Goal: Download file/media

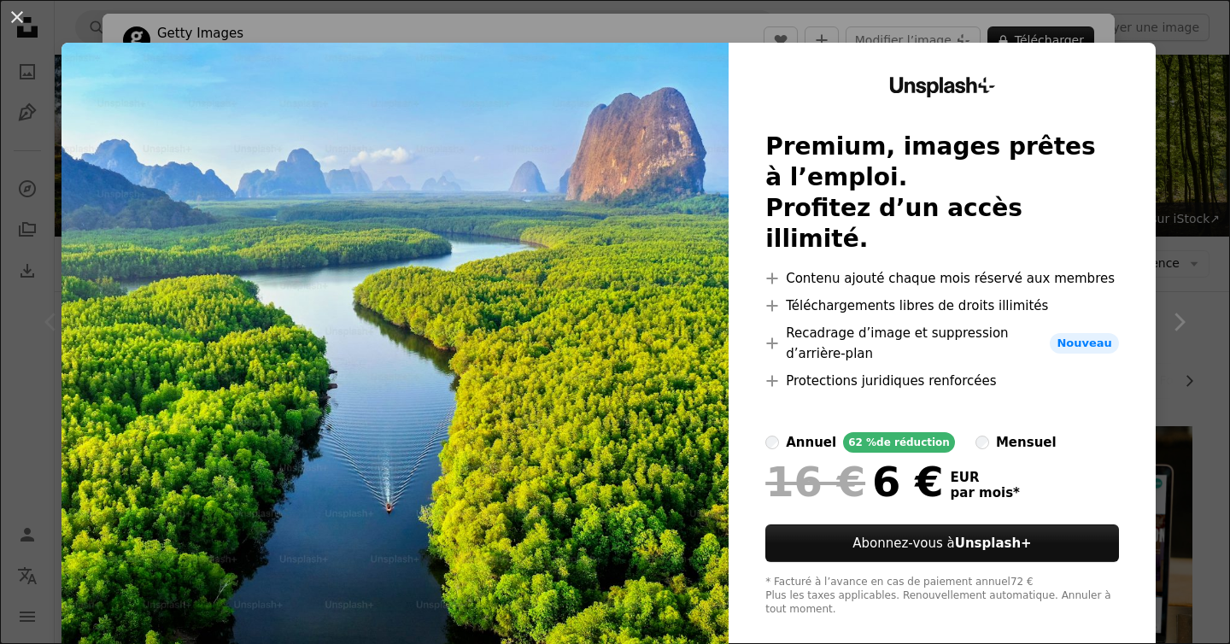
click at [1196, 87] on div "An X shape Unsplash+ Premium, images prêtes à l’emploi. Profitez d’un accès ill…" at bounding box center [615, 322] width 1230 height 644
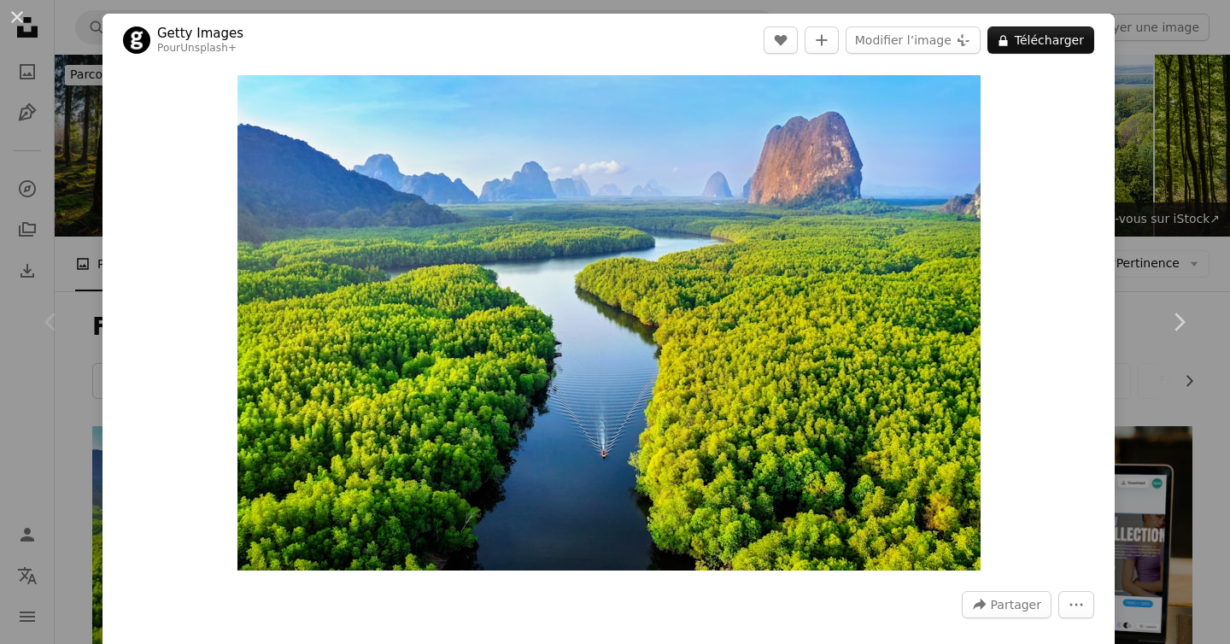
click at [1185, 109] on div "An X shape Chevron left Chevron right Getty Images Pour Unsplash+ A heart A plu…" at bounding box center [615, 322] width 1230 height 644
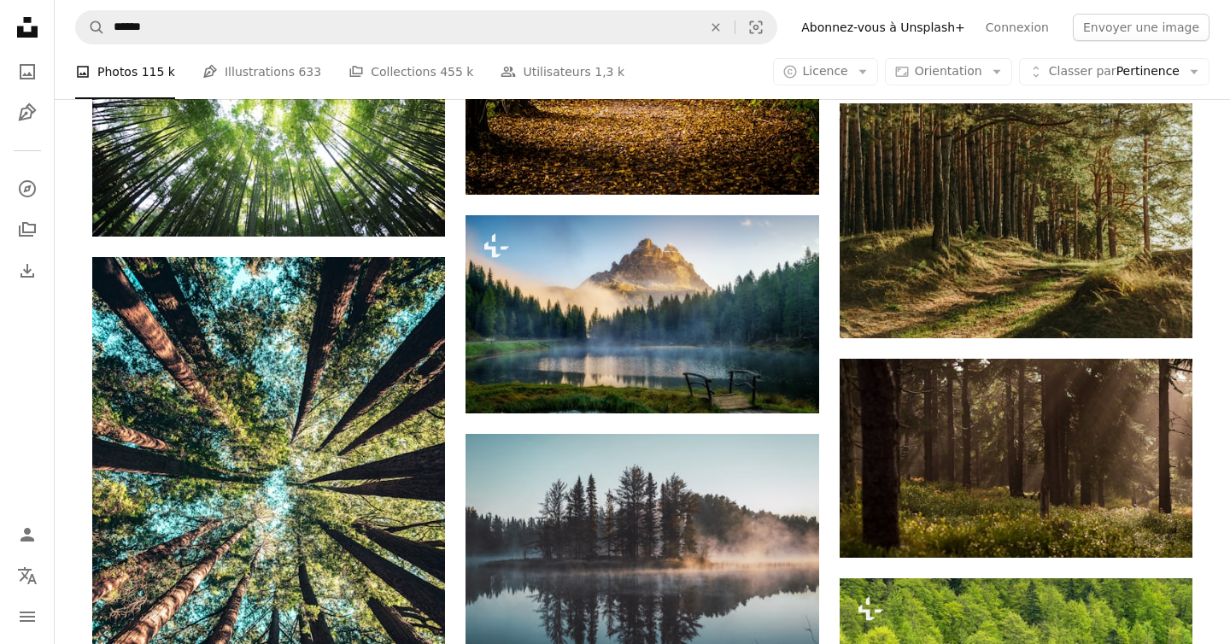
scroll to position [2318, 0]
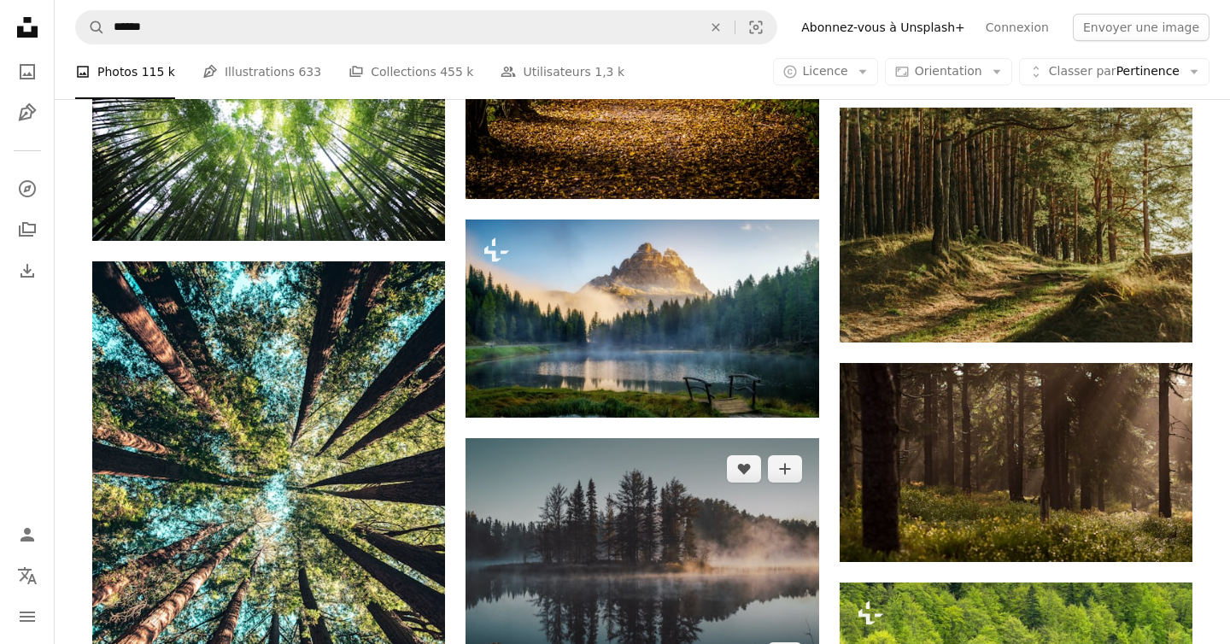
click at [692, 438] on img at bounding box center [642, 562] width 353 height 249
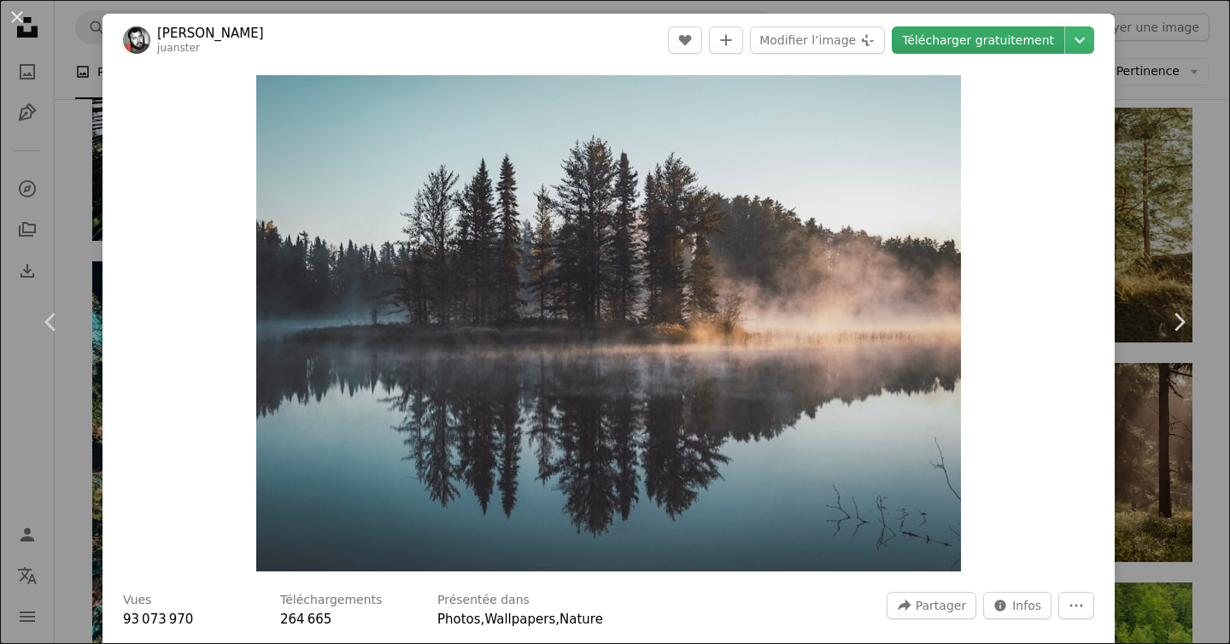
click at [1047, 49] on link "Télécharger gratuitement" at bounding box center [978, 39] width 173 height 27
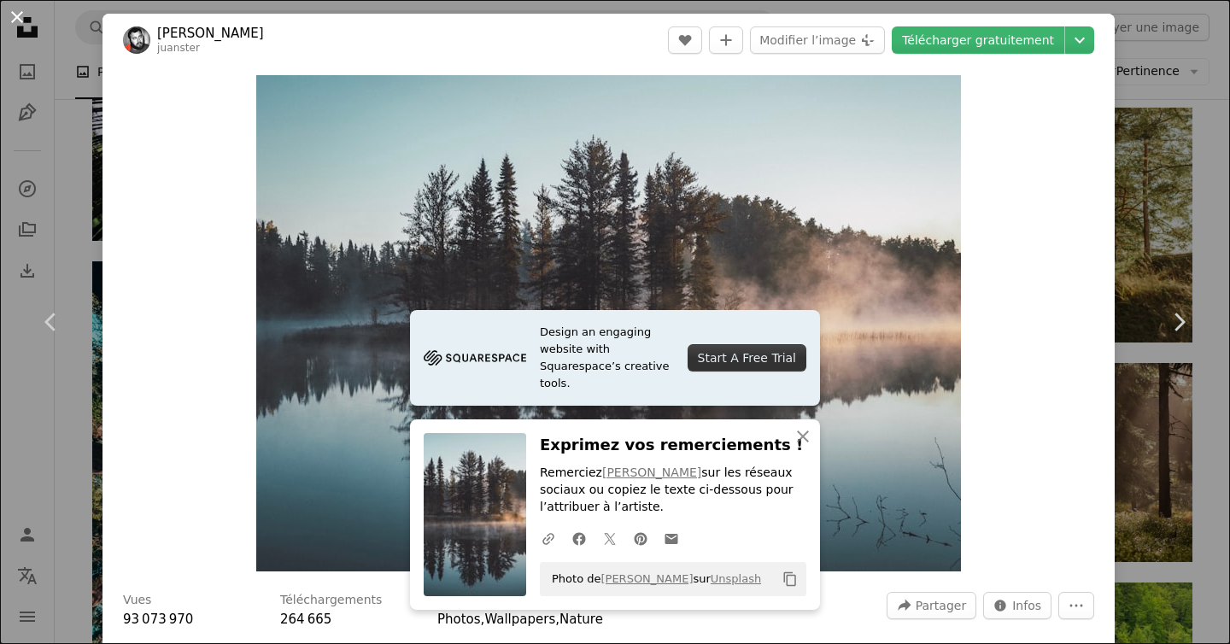
click at [18, 11] on button "An X shape" at bounding box center [17, 17] width 21 height 21
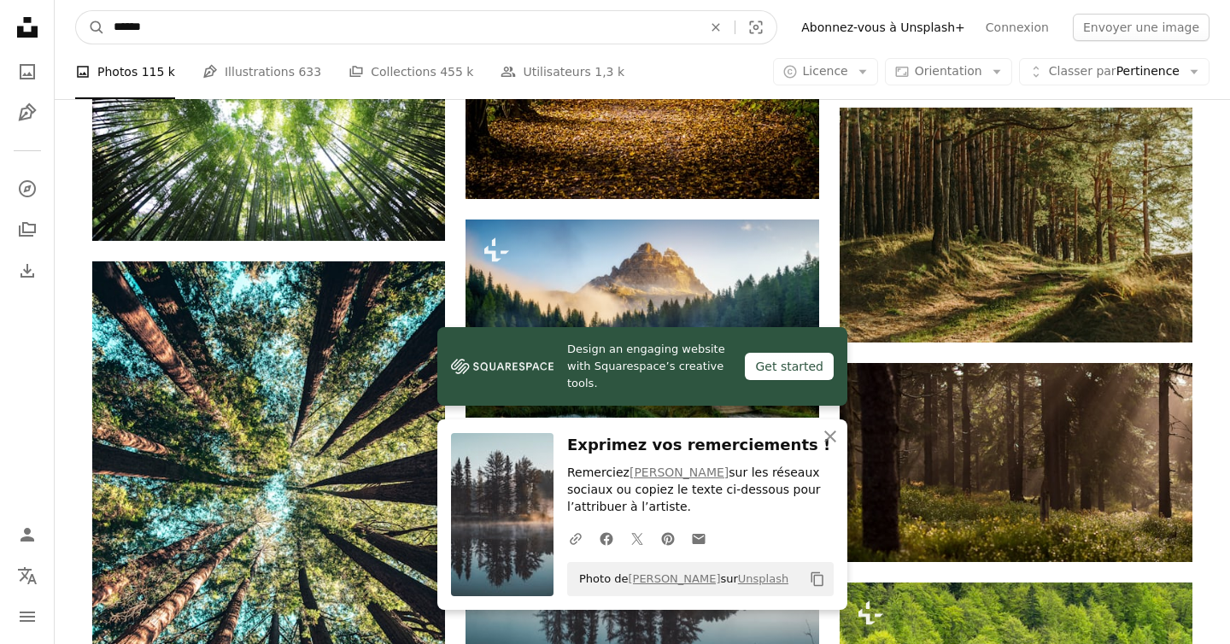
click at [247, 14] on input "******" at bounding box center [401, 27] width 592 height 32
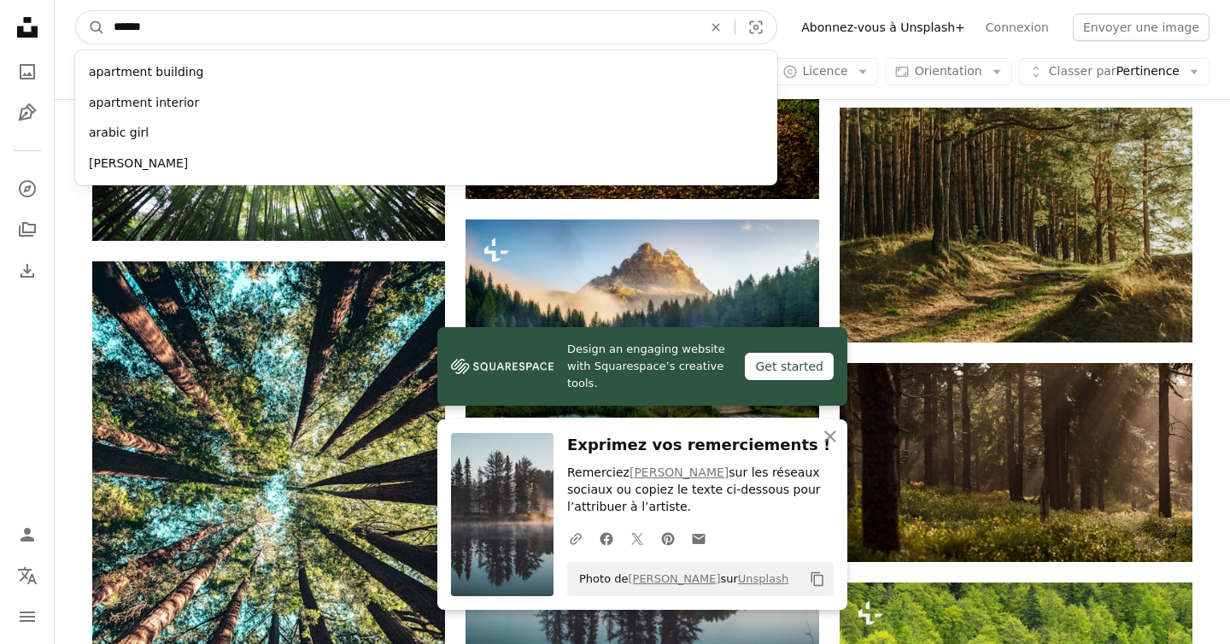
type input "******"
click at [76, 11] on button "A magnifying glass" at bounding box center [90, 27] width 29 height 32
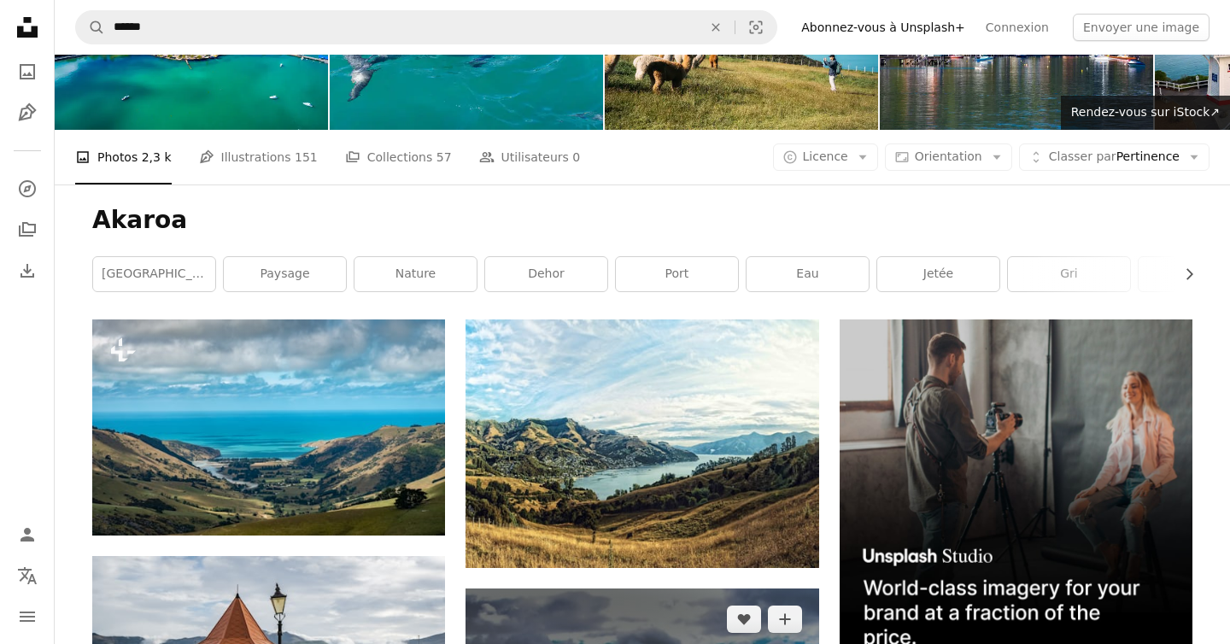
scroll to position [106, 0]
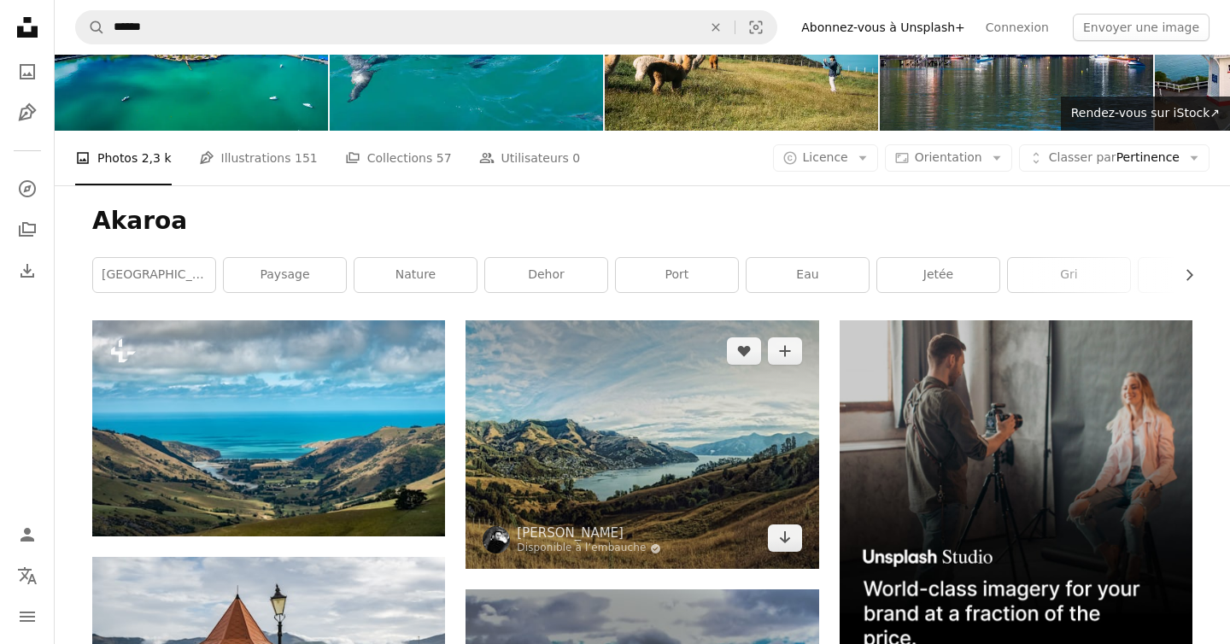
click at [717, 320] on img at bounding box center [642, 444] width 353 height 249
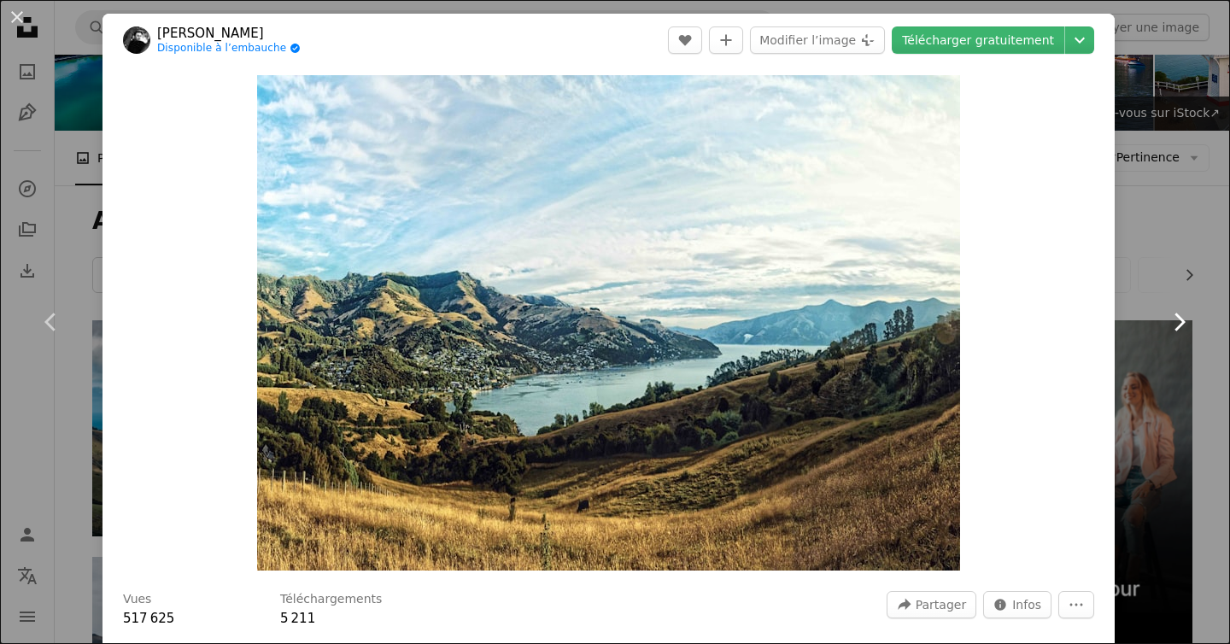
click at [1159, 376] on link "Chevron right" at bounding box center [1179, 322] width 103 height 164
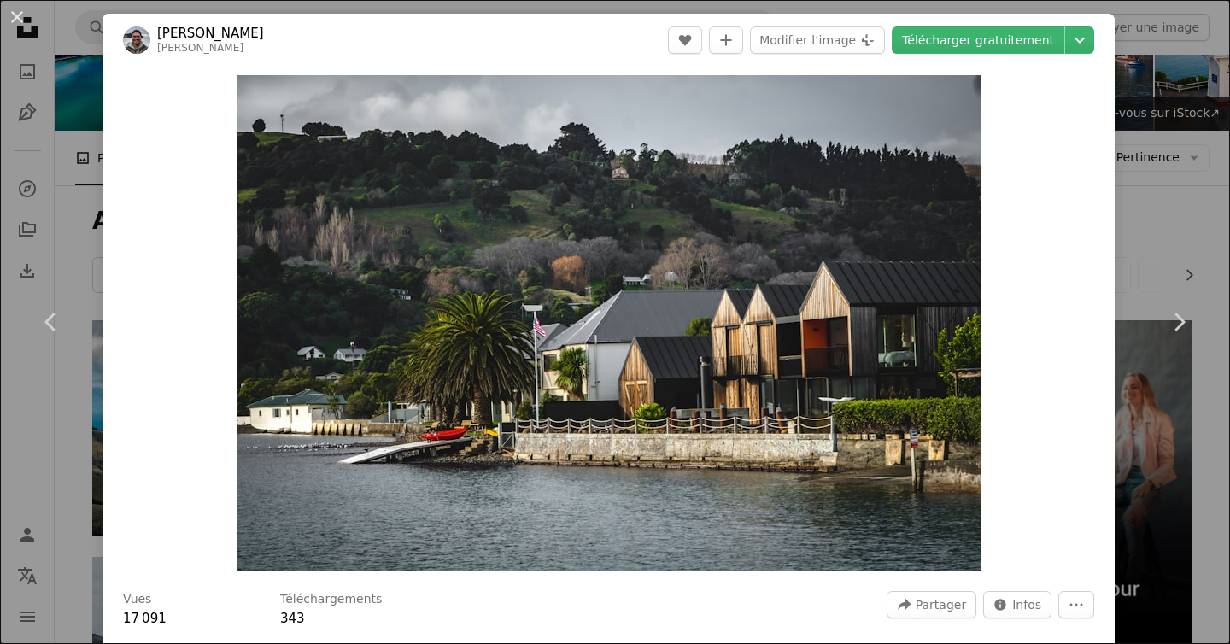
click at [1206, 209] on div "An X shape Chevron left Chevron right [PERSON_NAME] [PERSON_NAME] A heart A plu…" at bounding box center [615, 322] width 1230 height 644
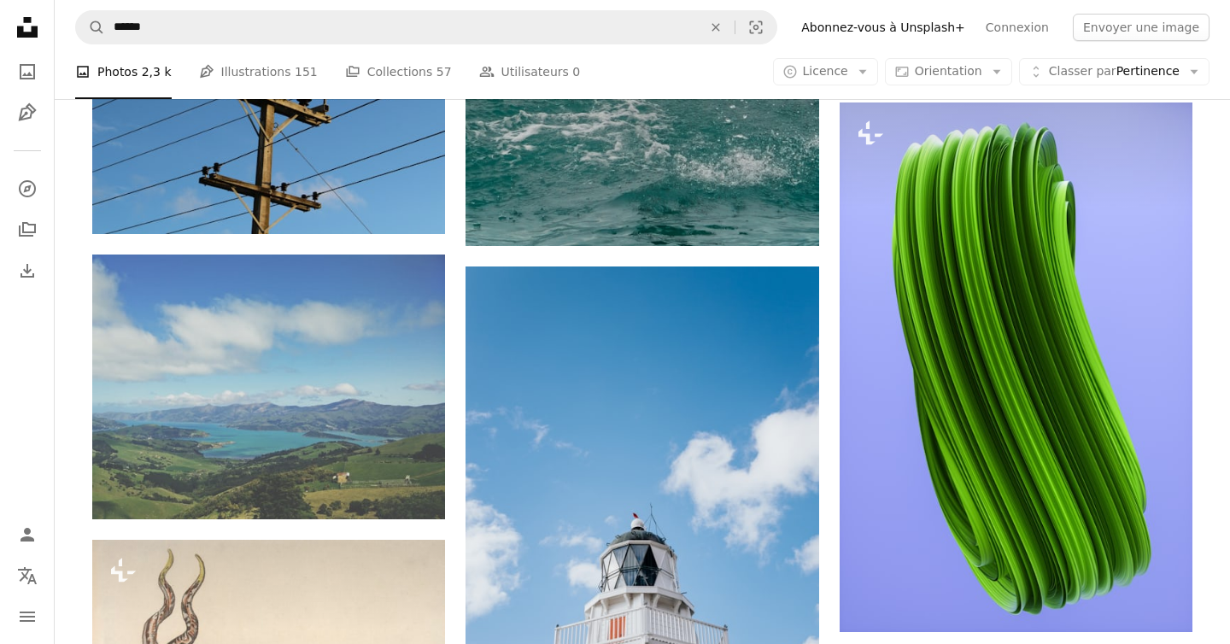
scroll to position [1430, 0]
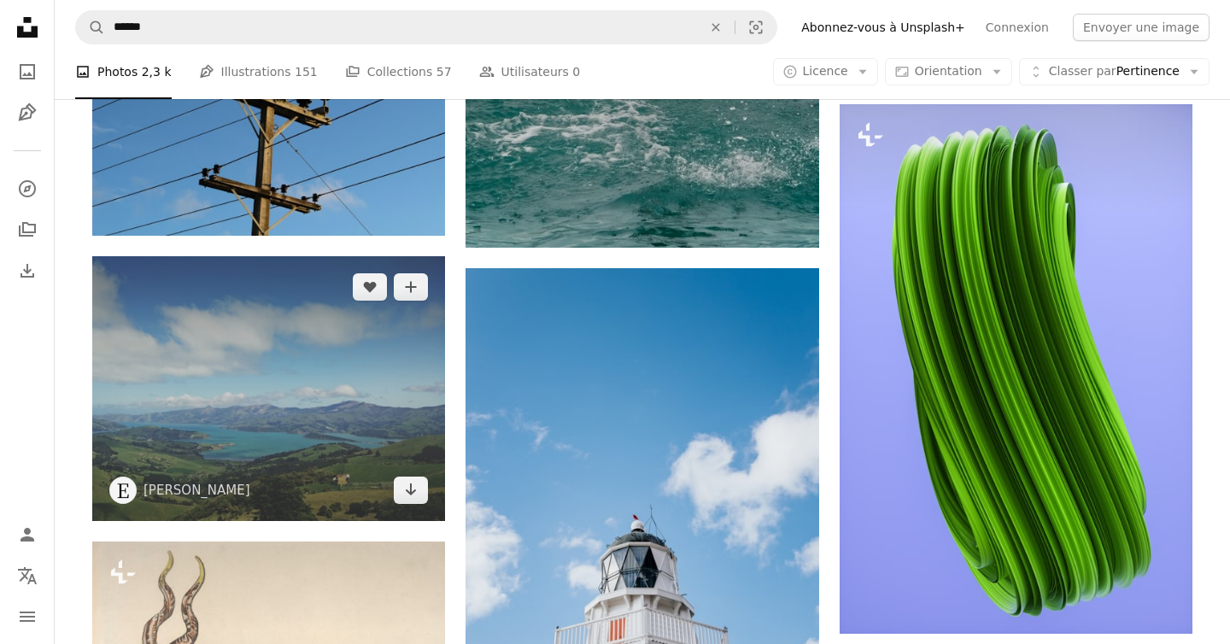
click at [426, 271] on img at bounding box center [268, 388] width 353 height 265
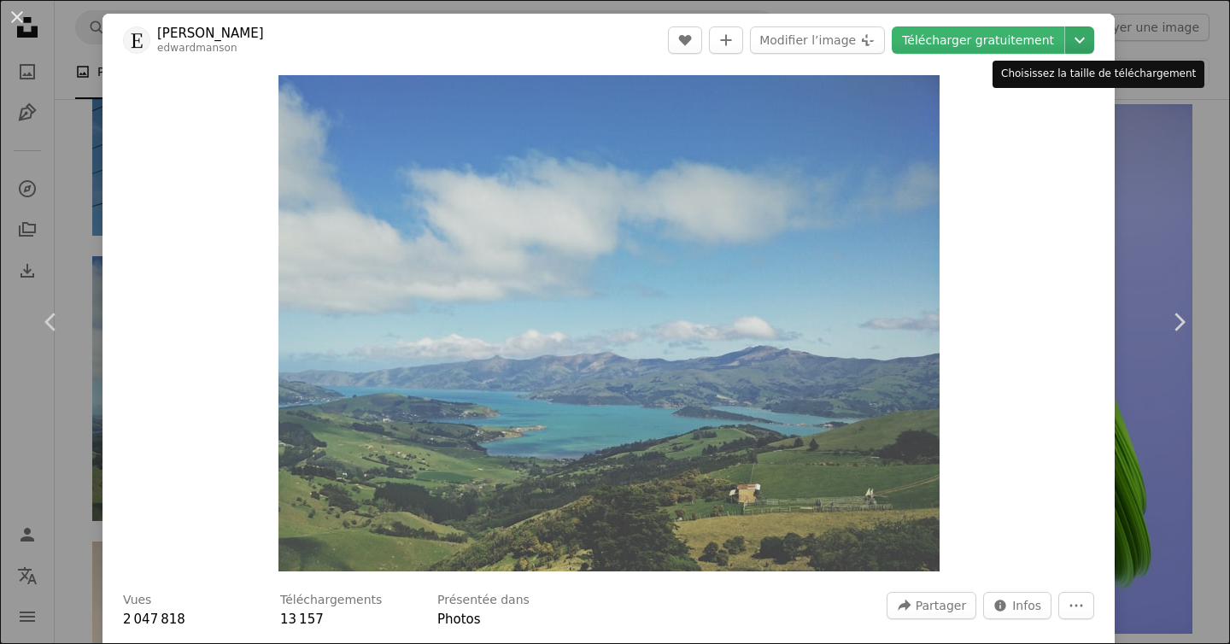
click at [1094, 37] on icon "Chevron down" at bounding box center [1079, 40] width 27 height 21
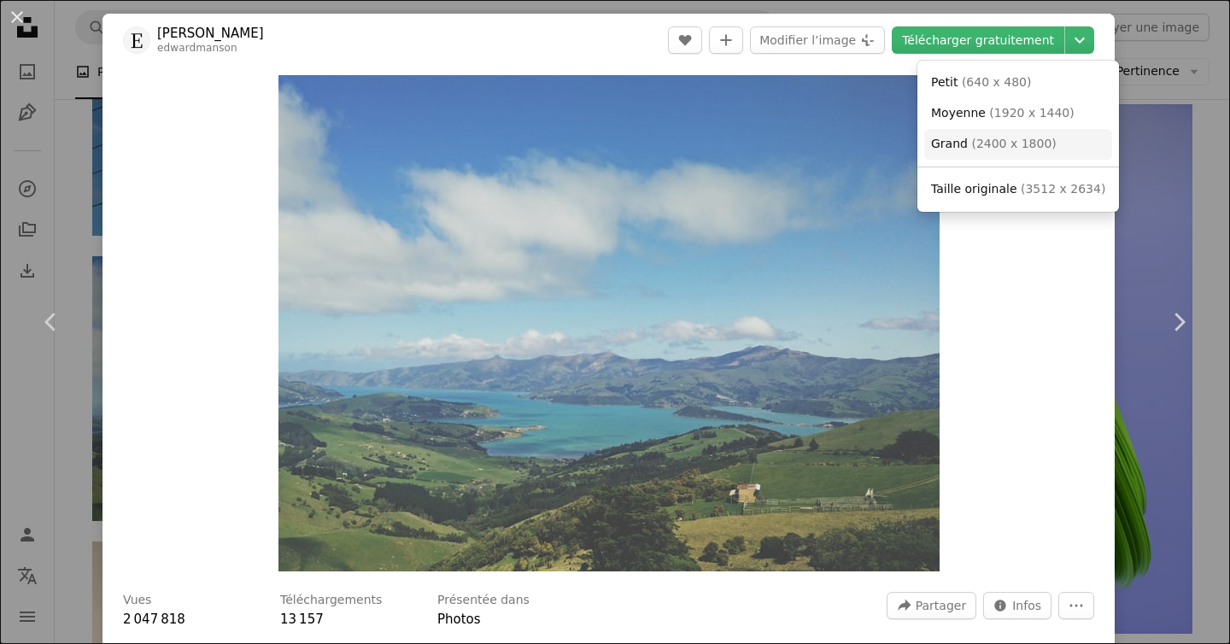
click at [1066, 133] on link "Grand ( 2400 x 1800 )" at bounding box center [1018, 144] width 188 height 31
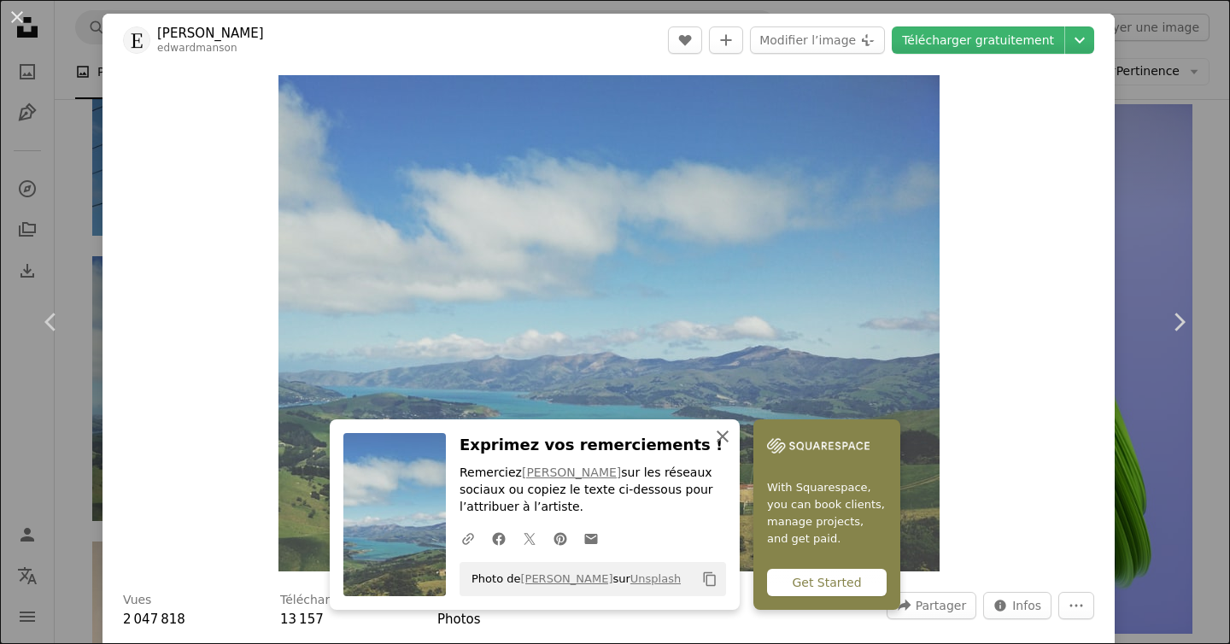
click at [733, 437] on icon "An X shape" at bounding box center [723, 436] width 21 height 21
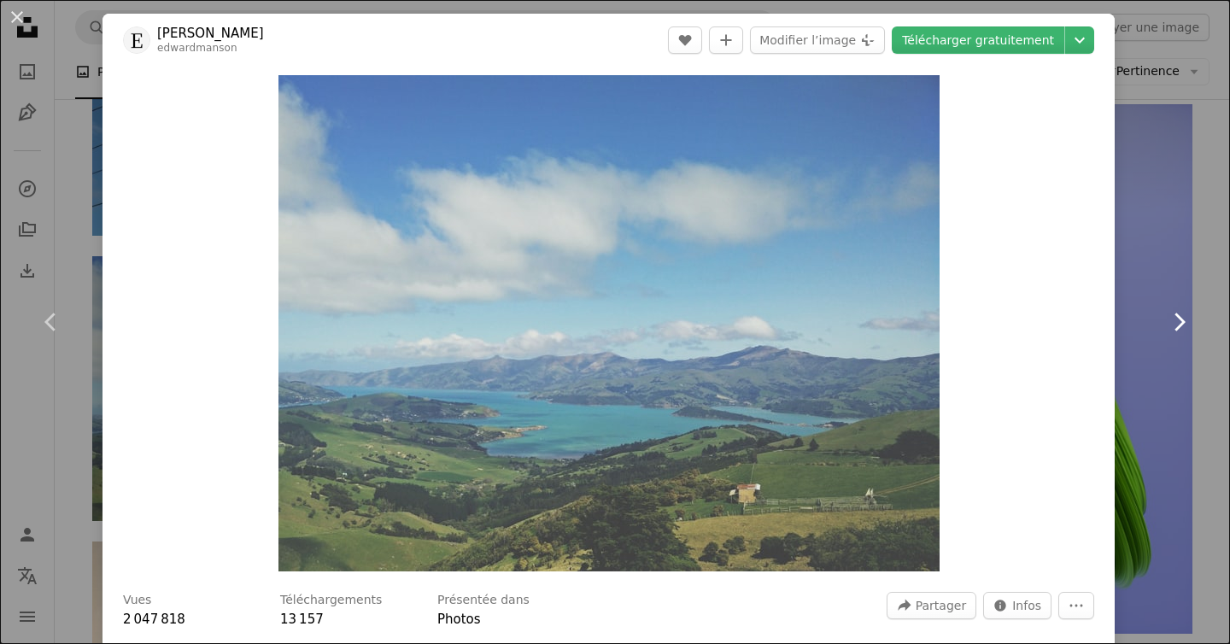
click at [1160, 401] on link "Chevron right" at bounding box center [1179, 322] width 103 height 164
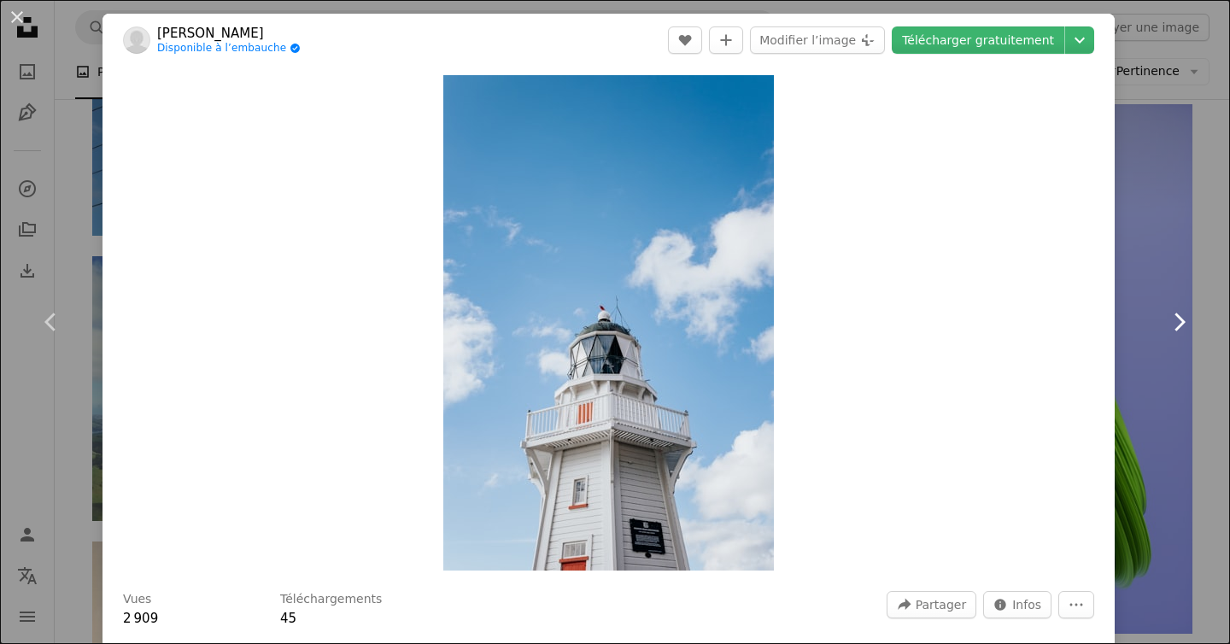
click at [1177, 253] on link "Chevron right" at bounding box center [1179, 322] width 103 height 164
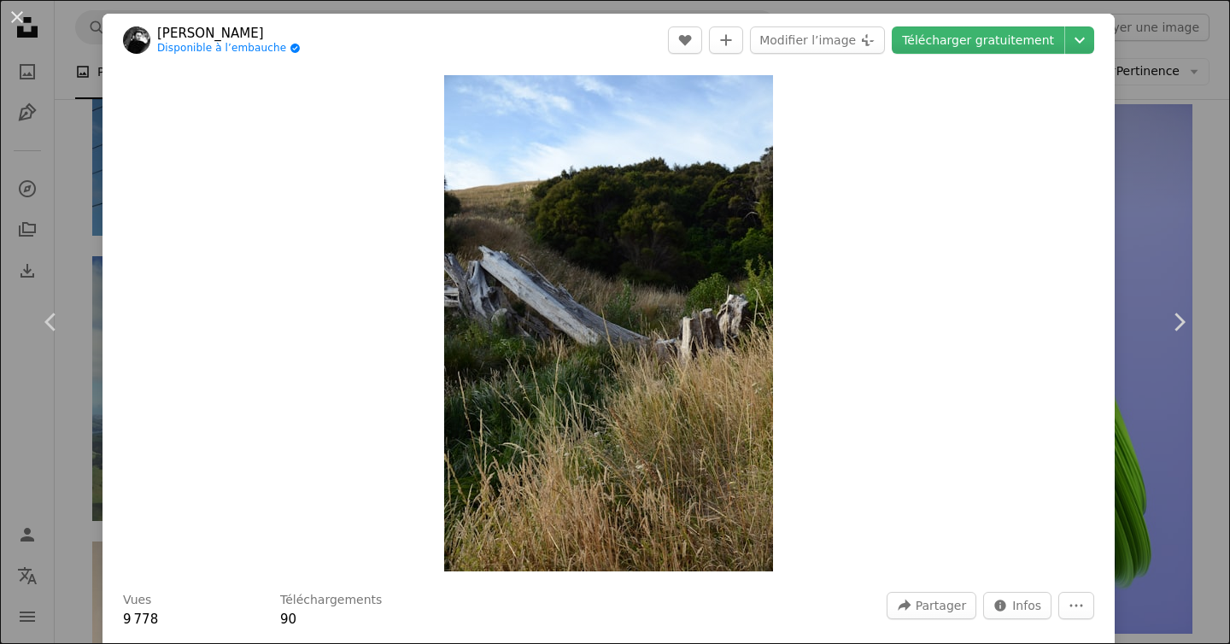
click at [1190, 206] on div "An X shape Chevron left Chevron right [PERSON_NAME] Disponible à l’embauche A c…" at bounding box center [615, 322] width 1230 height 644
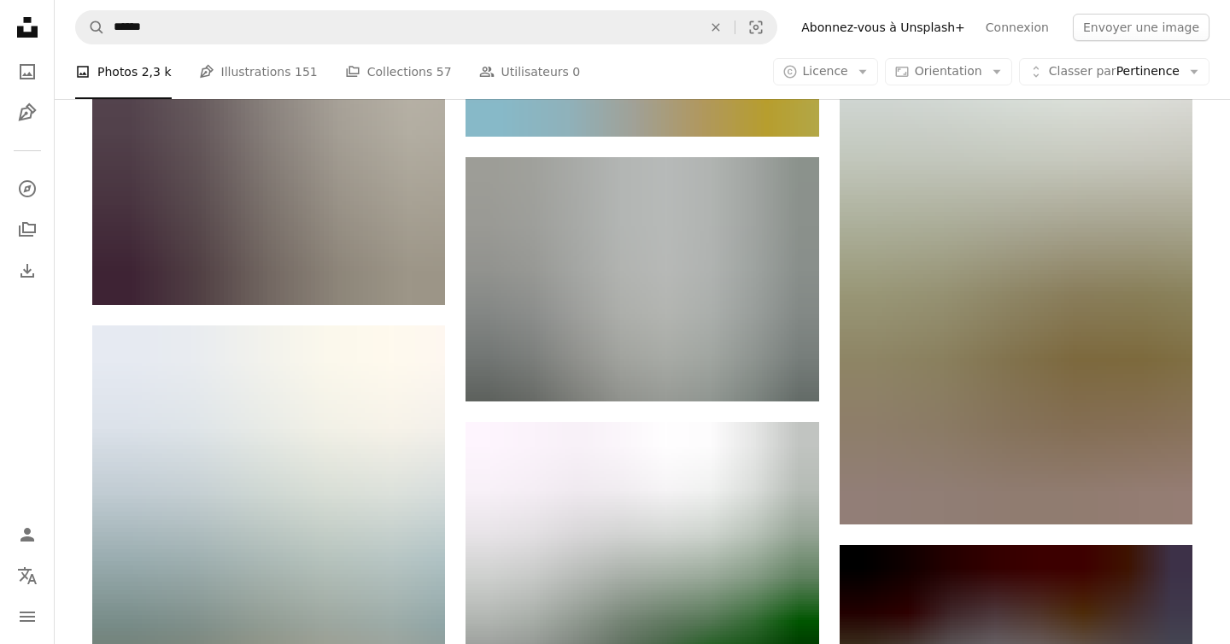
scroll to position [4535, 0]
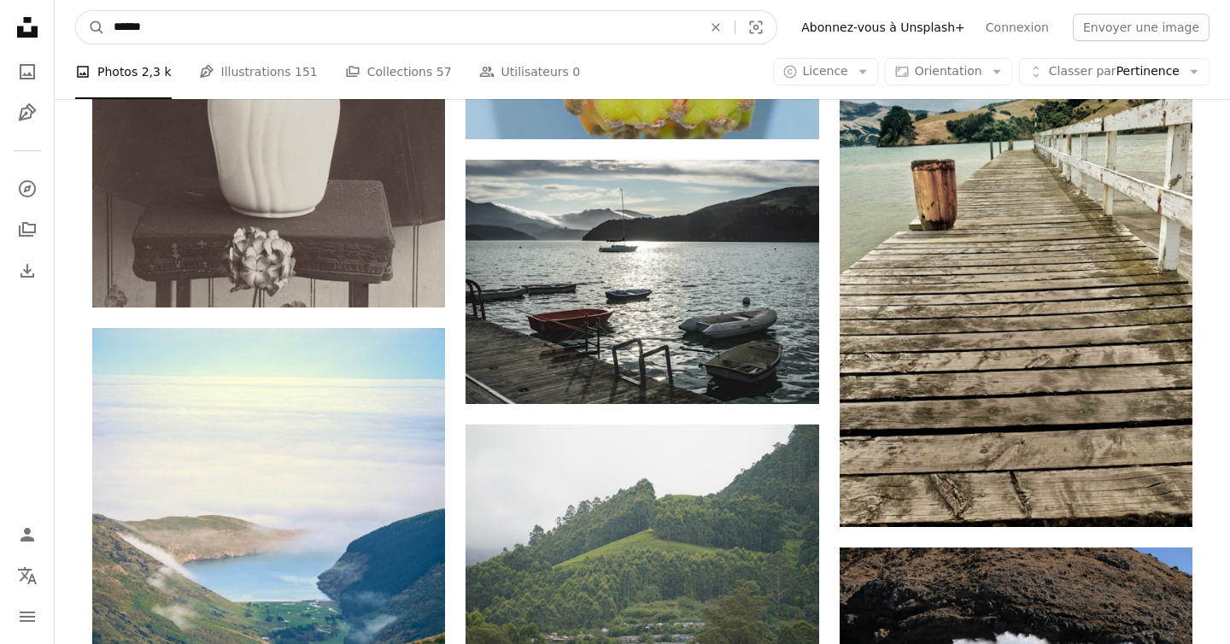
click at [313, 27] on input "******" at bounding box center [401, 27] width 592 height 32
type input "**********"
click button "A magnifying glass" at bounding box center [90, 27] width 29 height 32
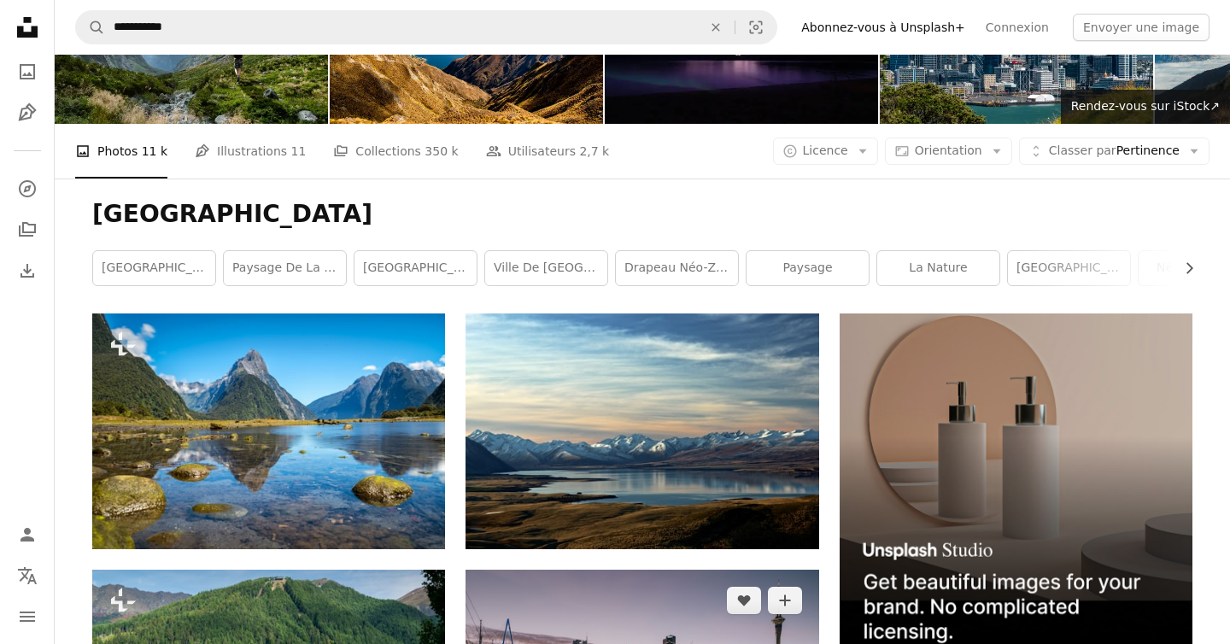
scroll to position [112, 0]
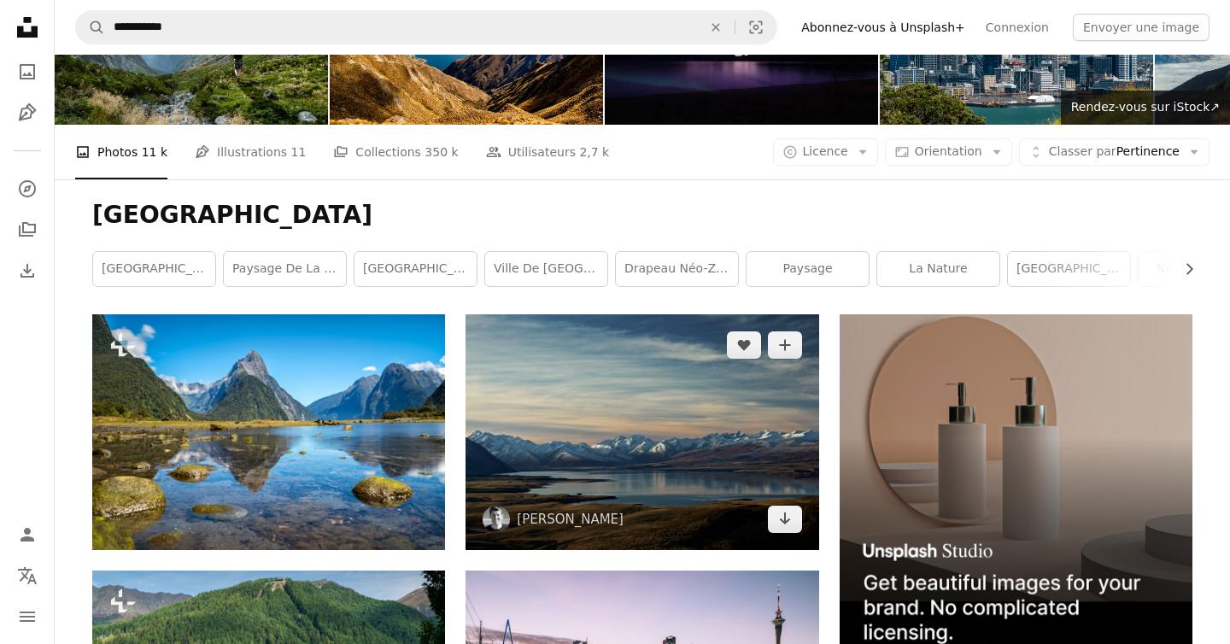
click at [671, 314] on img at bounding box center [642, 431] width 353 height 235
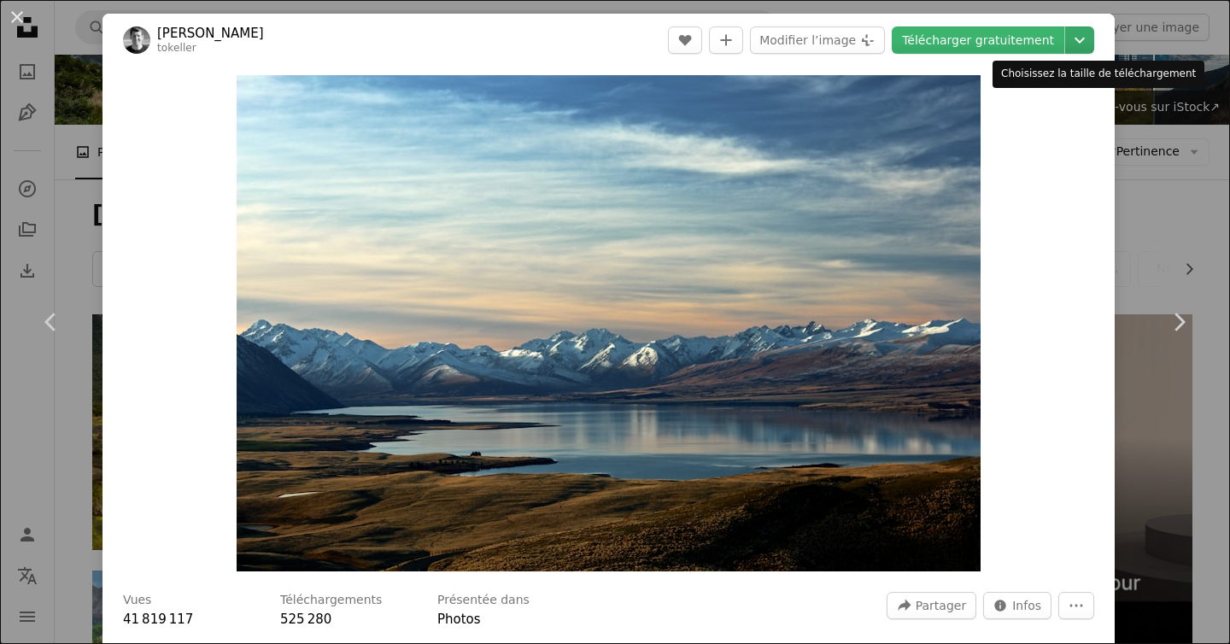
click at [1095, 53] on button "Chevron down" at bounding box center [1079, 39] width 29 height 27
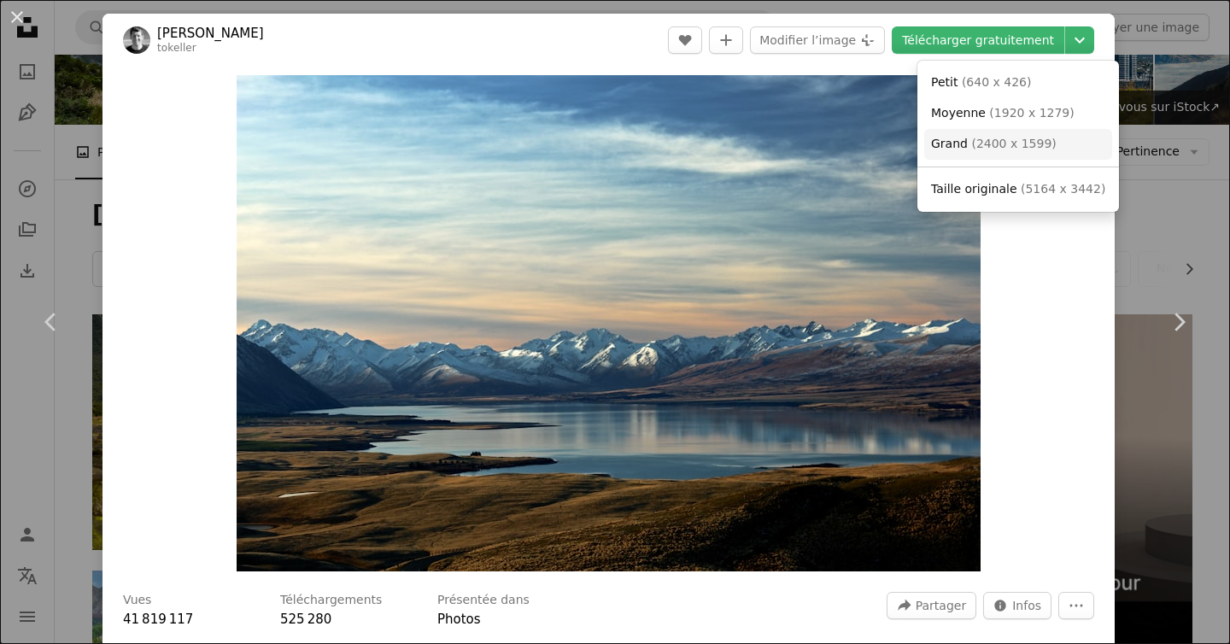
click at [1078, 138] on link "Grand ( 2400 x 1599 )" at bounding box center [1018, 144] width 188 height 31
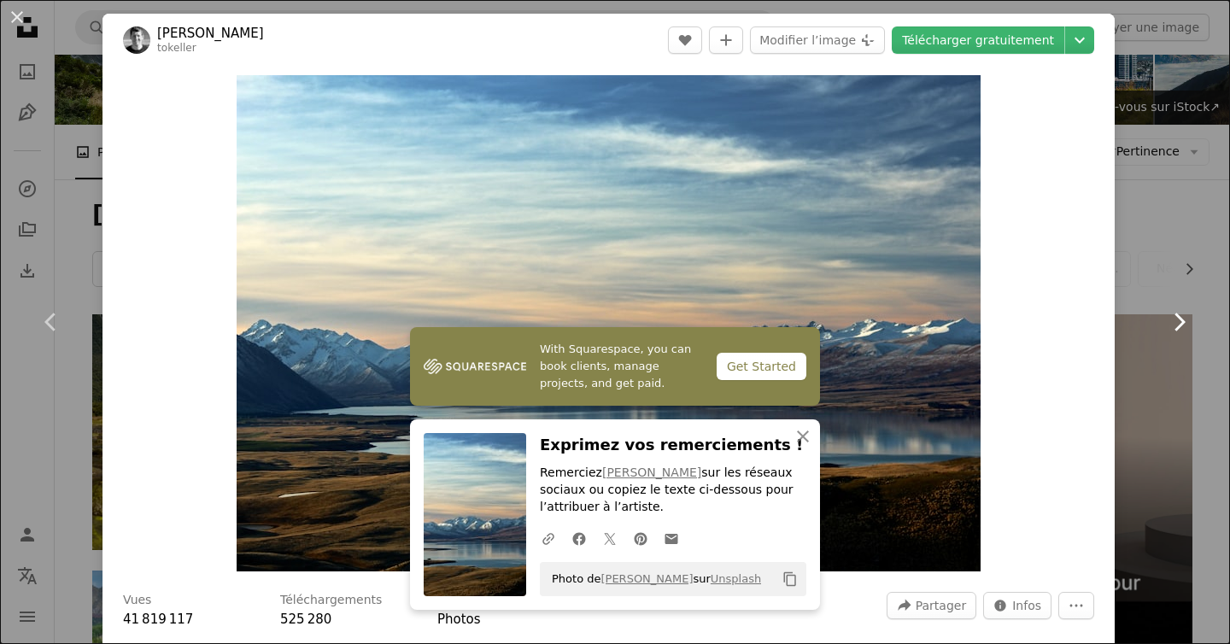
click at [1166, 269] on link "Chevron right" at bounding box center [1179, 322] width 103 height 164
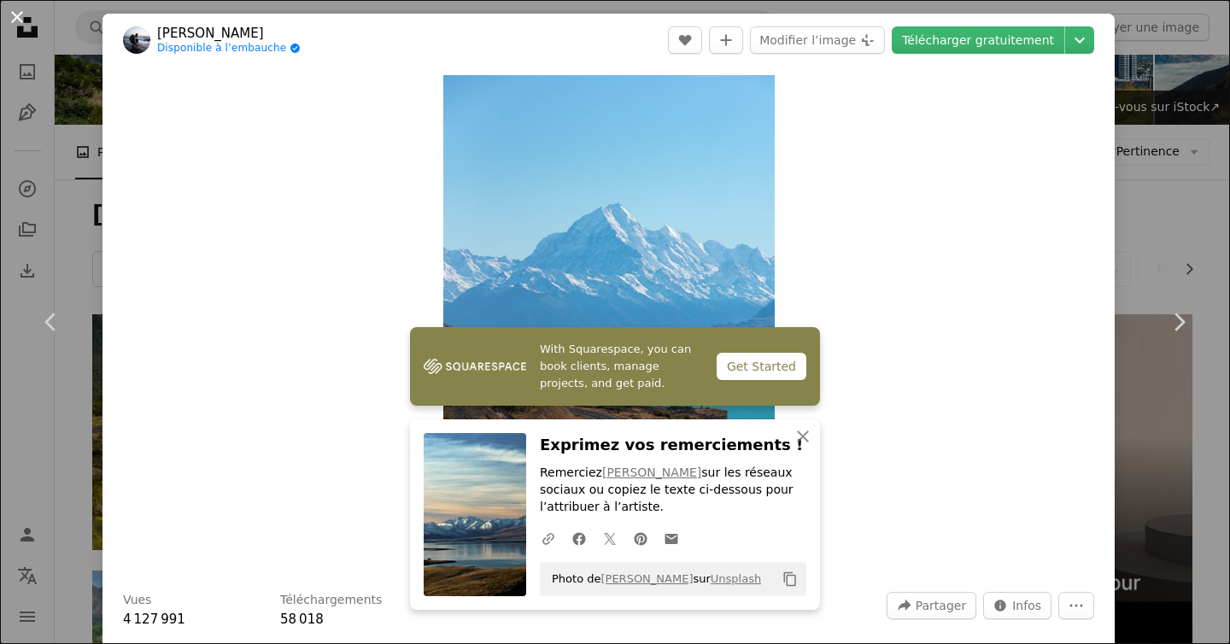
click at [15, 13] on button "An X shape" at bounding box center [17, 17] width 21 height 21
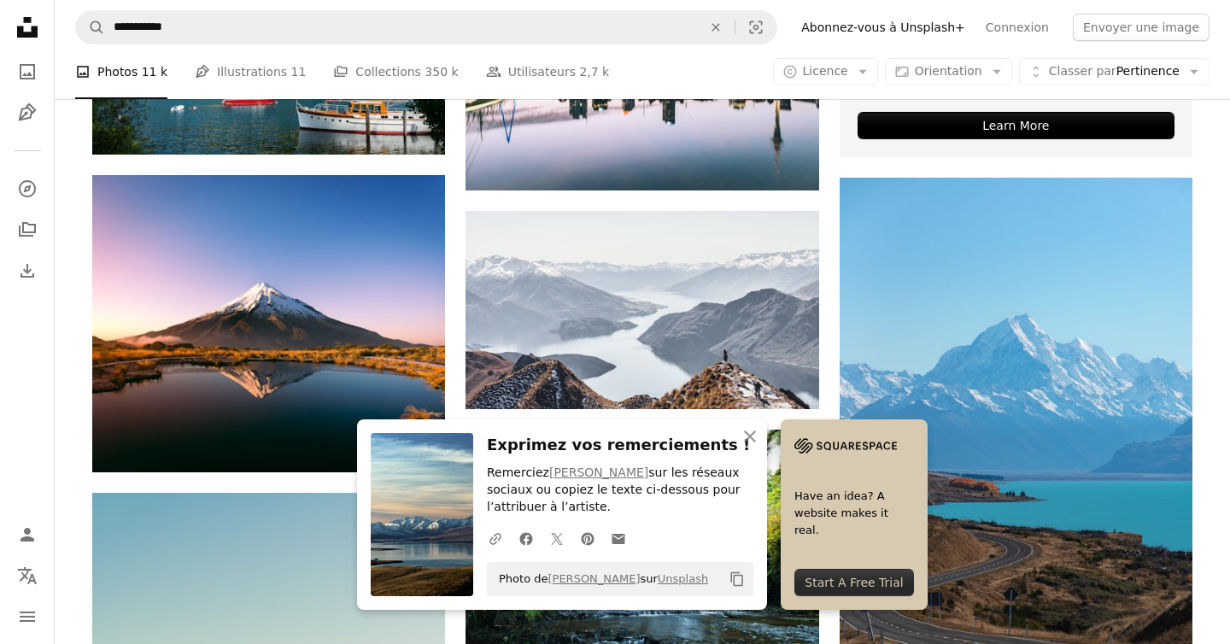
scroll to position [731, 0]
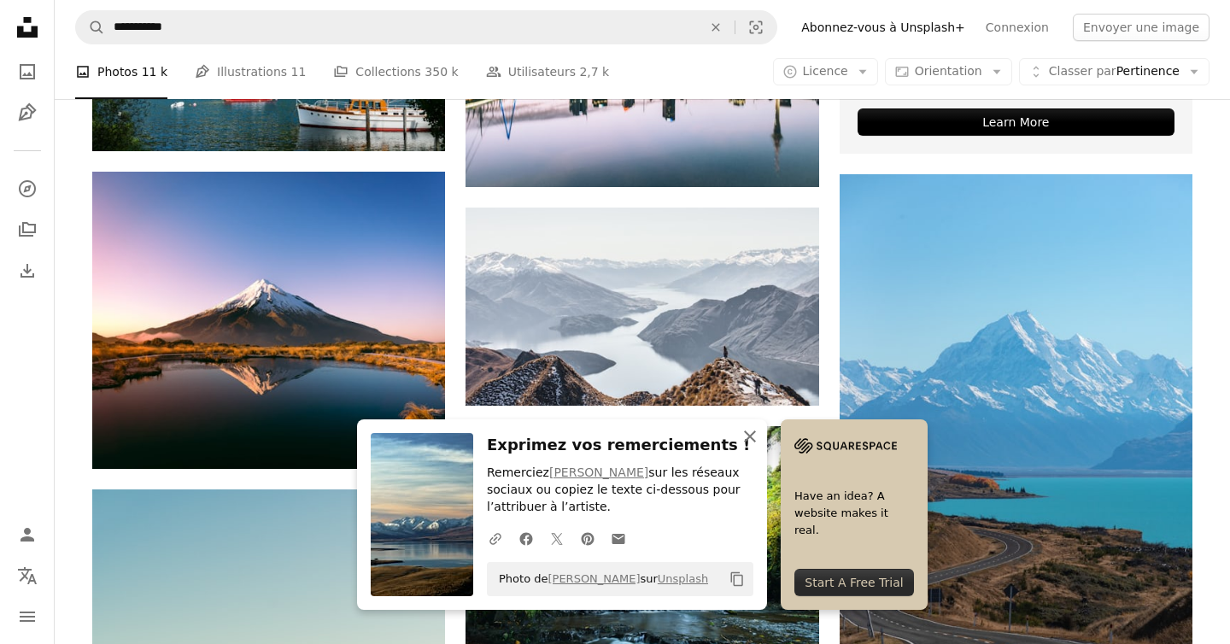
click at [760, 440] on icon "An X shape" at bounding box center [750, 436] width 21 height 21
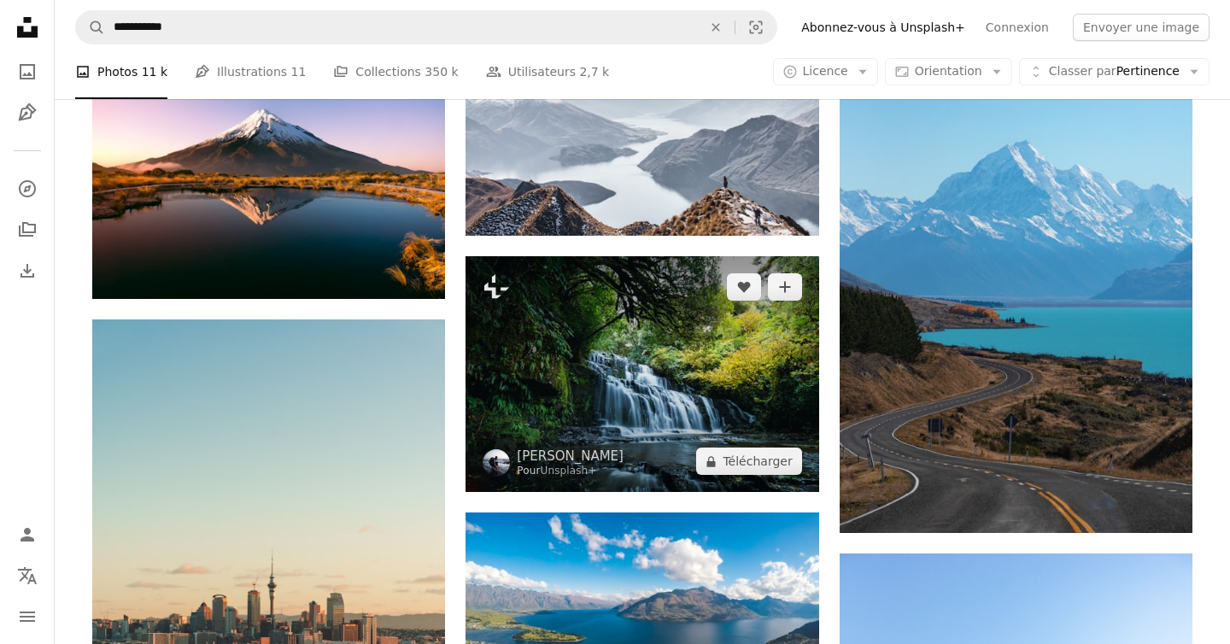
scroll to position [908, 0]
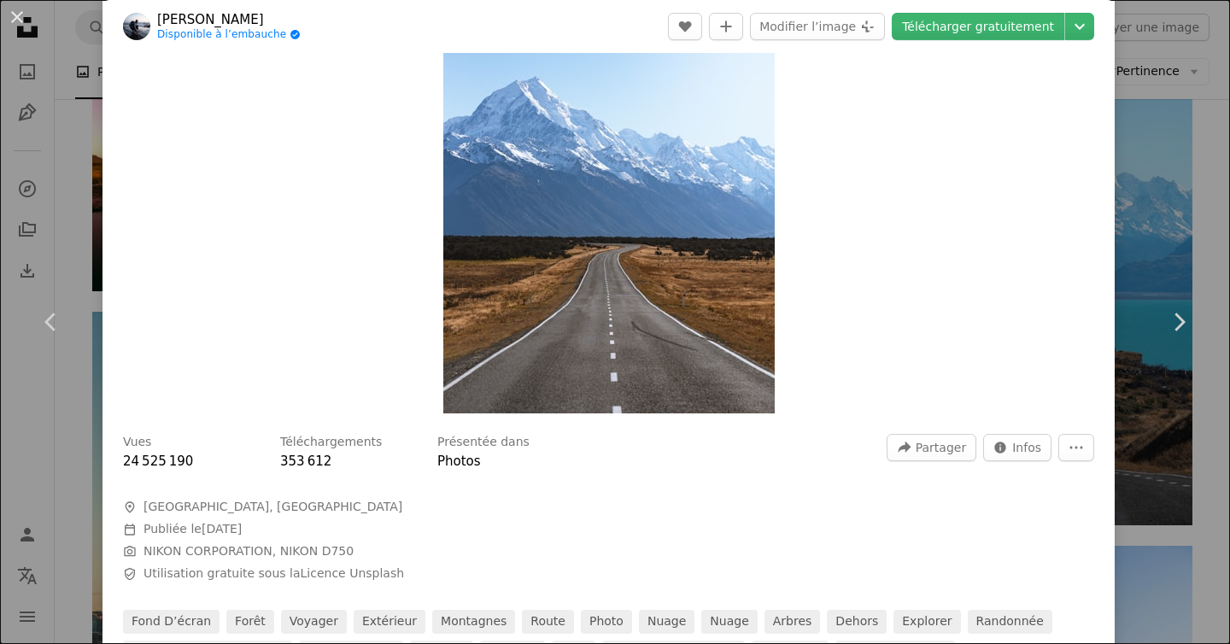
scroll to position [157, 0]
click at [233, 500] on span "[GEOGRAPHIC_DATA], [GEOGRAPHIC_DATA]" at bounding box center [273, 508] width 259 height 17
click at [1158, 134] on div "An X shape Chevron left Chevron right [PERSON_NAME] Disponible à l’embauche A c…" at bounding box center [615, 322] width 1230 height 644
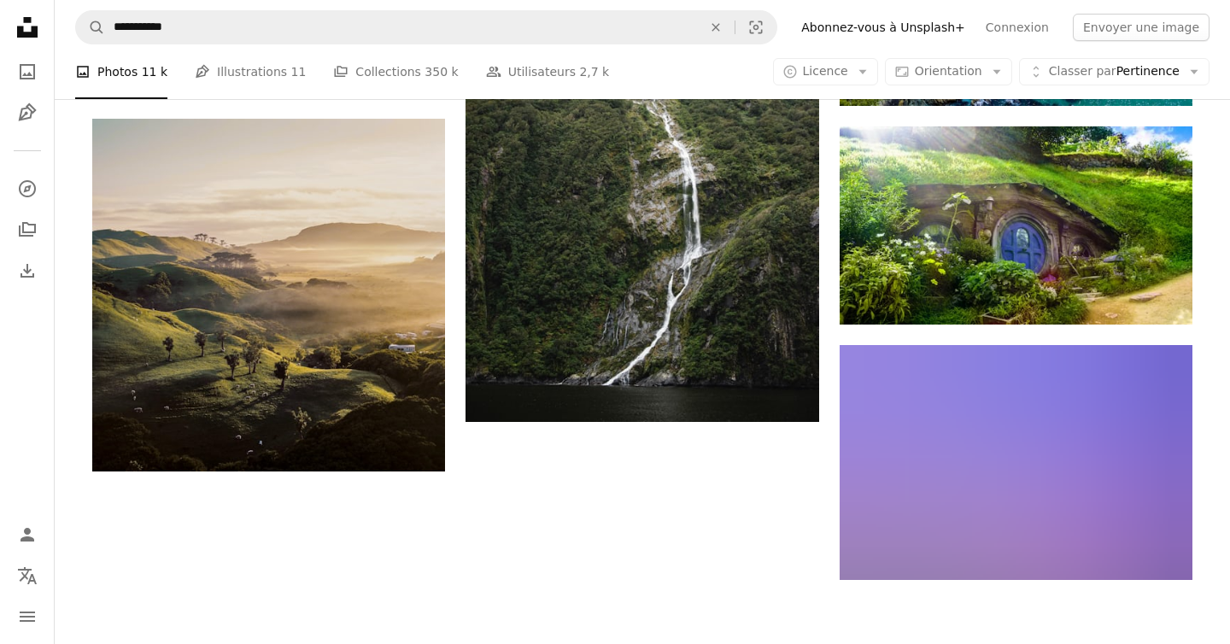
scroll to position [2199, 0]
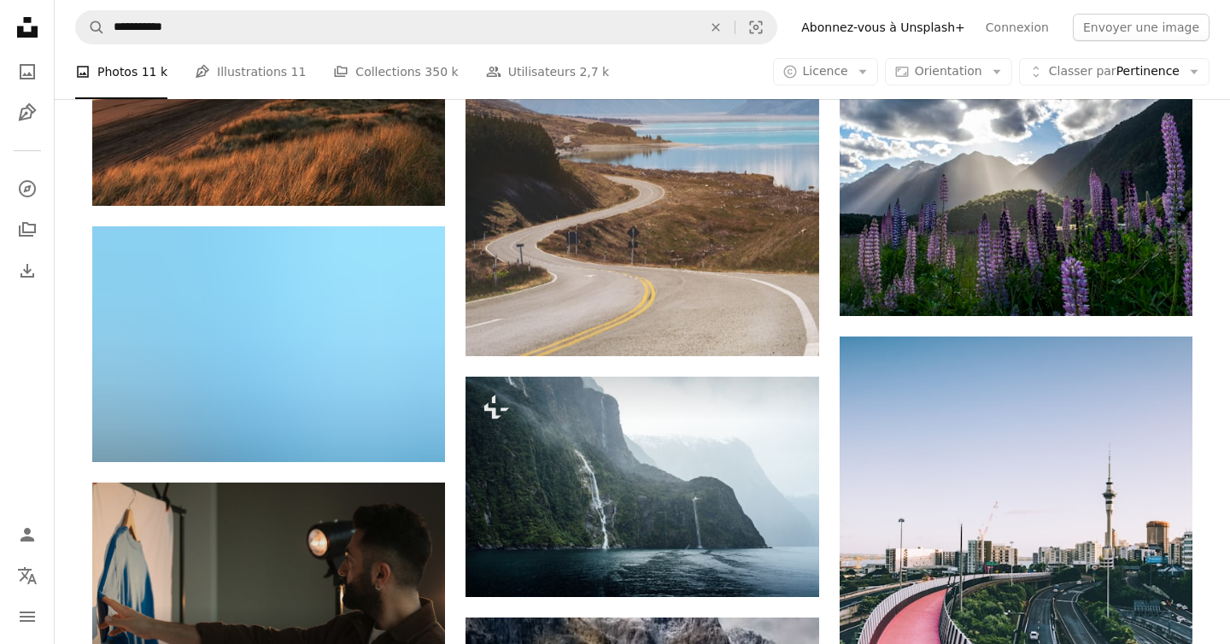
scroll to position [2938, 0]
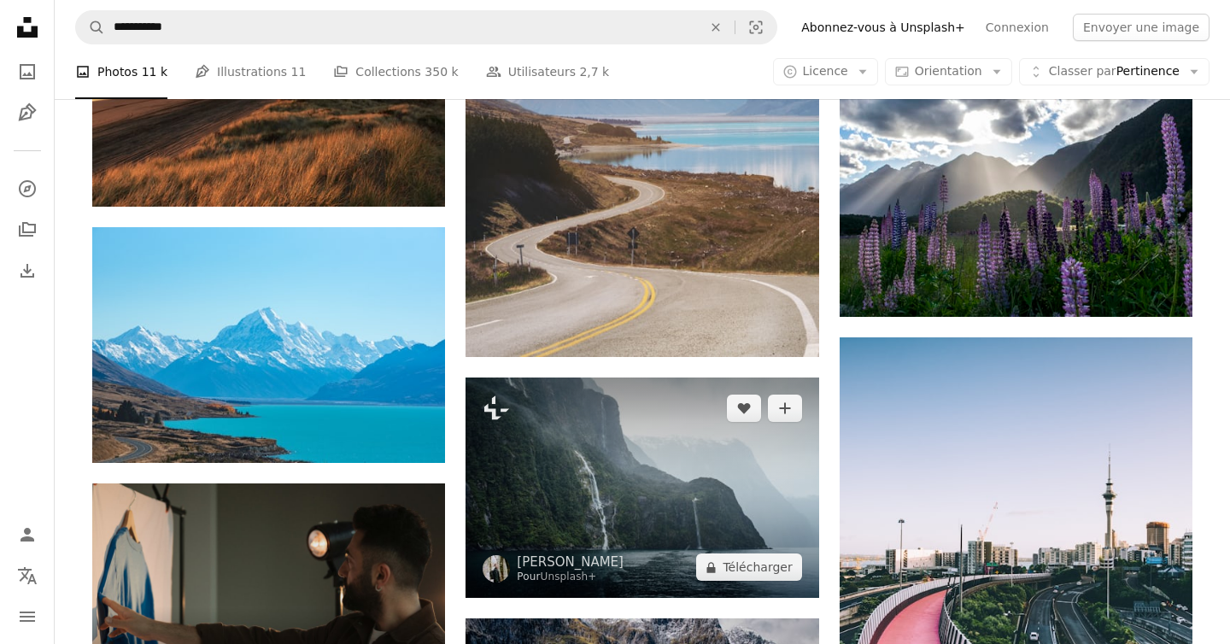
click at [689, 378] on img at bounding box center [642, 488] width 353 height 220
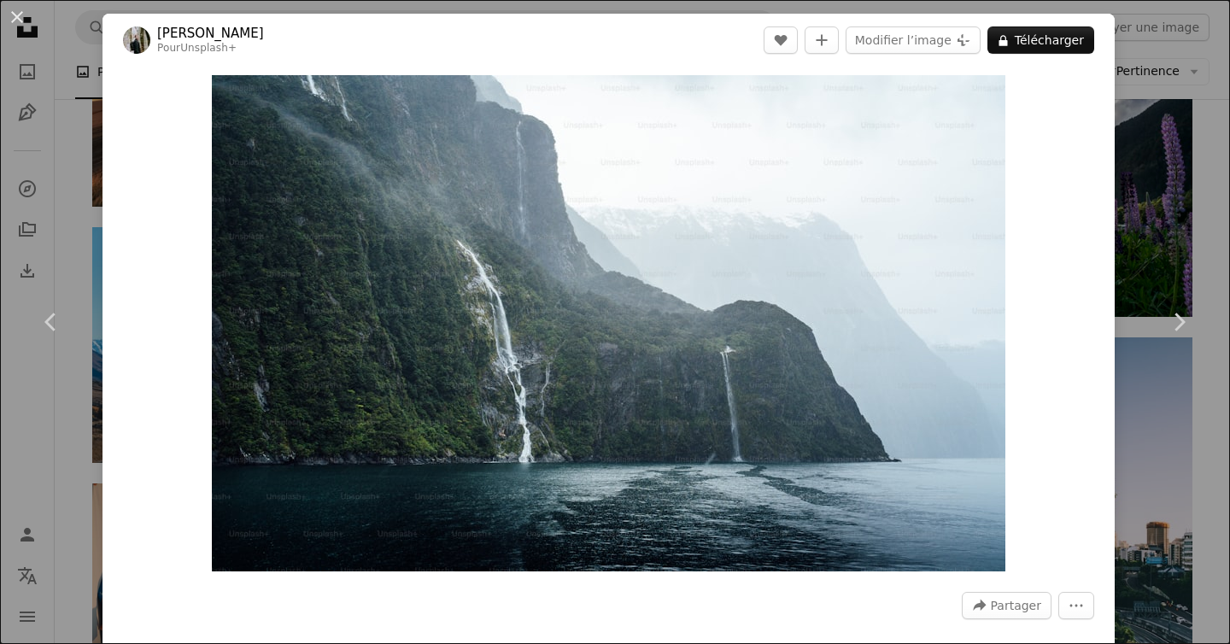
click at [1165, 174] on div "An X shape Chevron left Chevron right [PERSON_NAME] Pour Unsplash+ A heart A pl…" at bounding box center [615, 322] width 1230 height 644
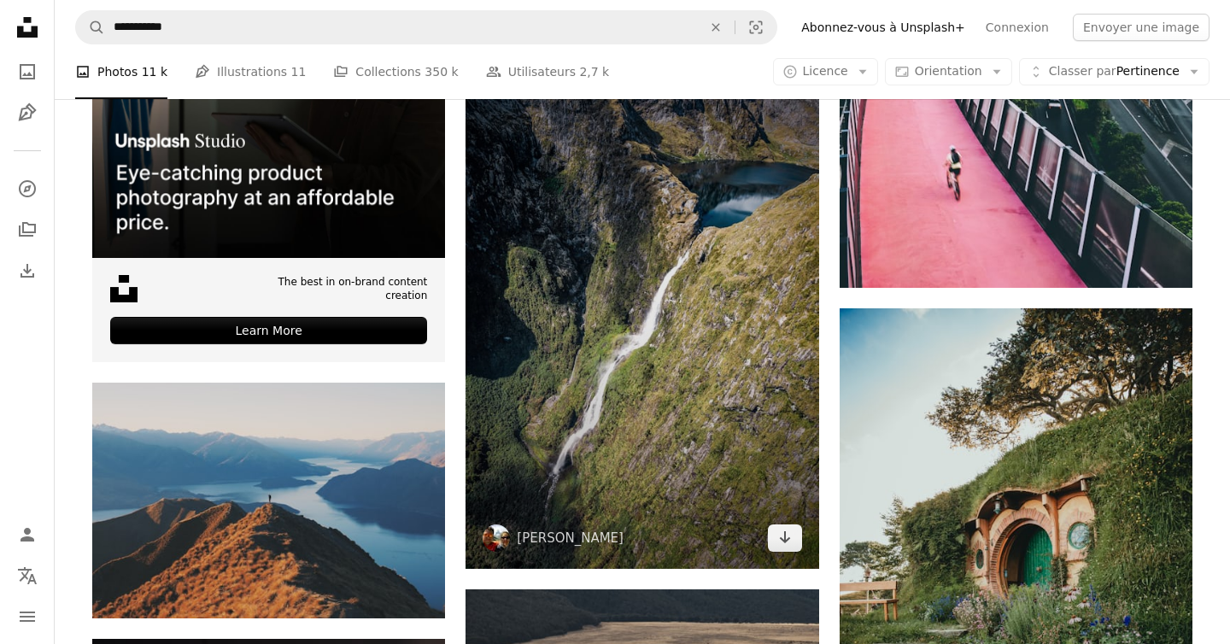
scroll to position [3529, 0]
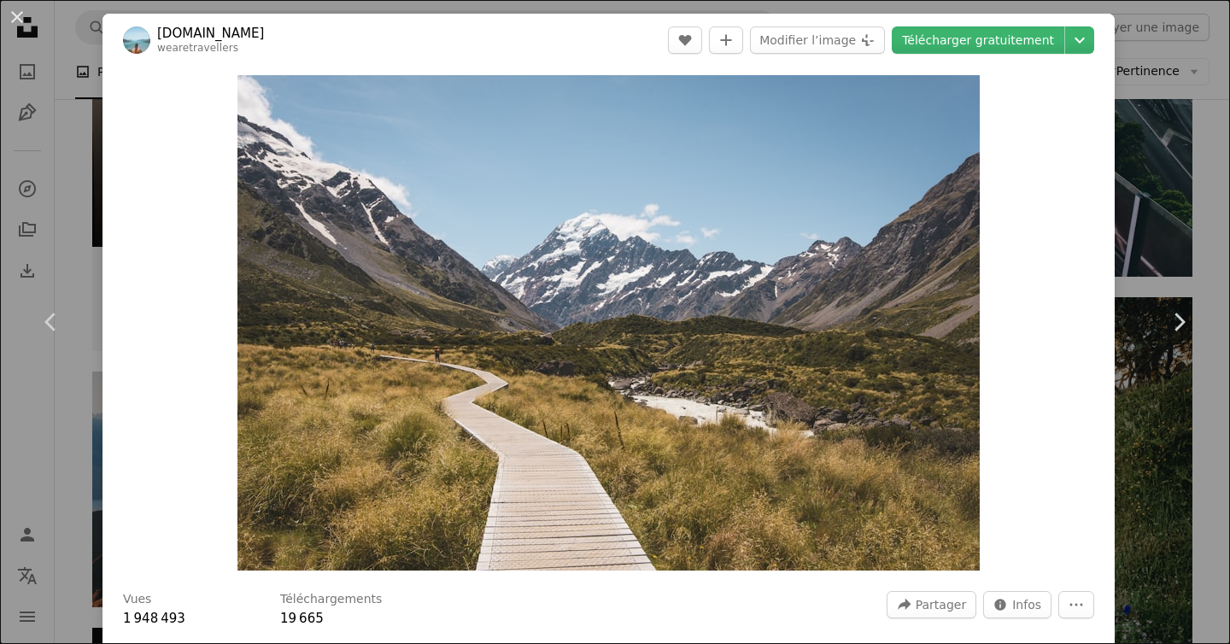
click at [1151, 209] on div "An X shape Chevron left Chevron right [DOMAIN_NAME] wearetravellers A heart A p…" at bounding box center [615, 322] width 1230 height 644
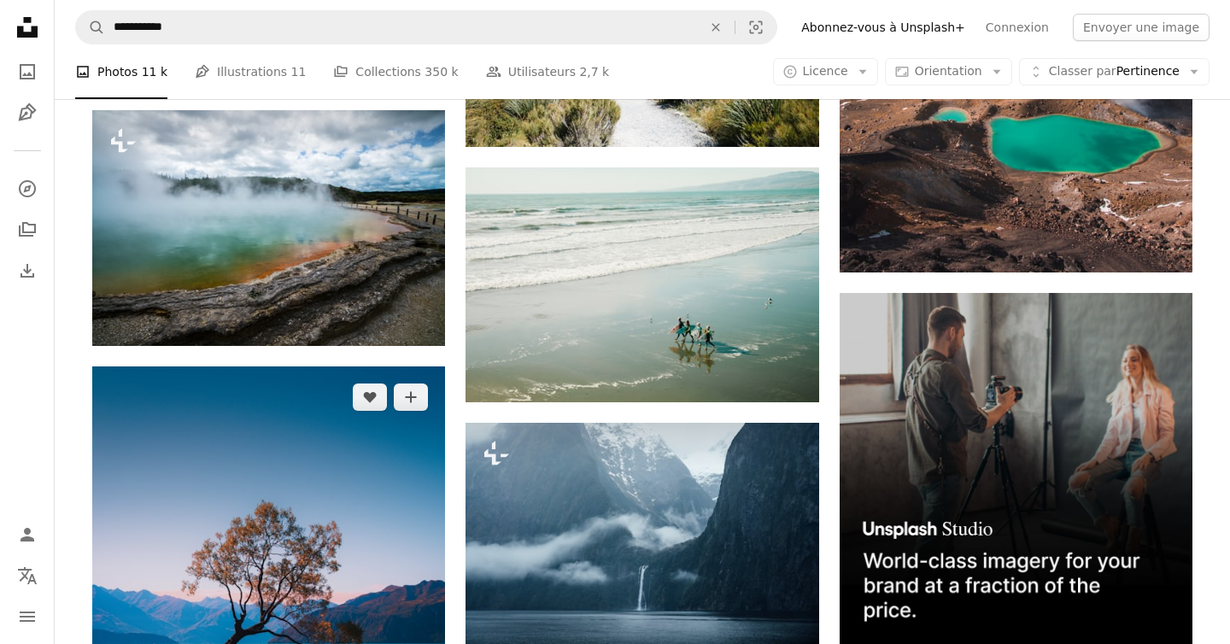
scroll to position [6205, 0]
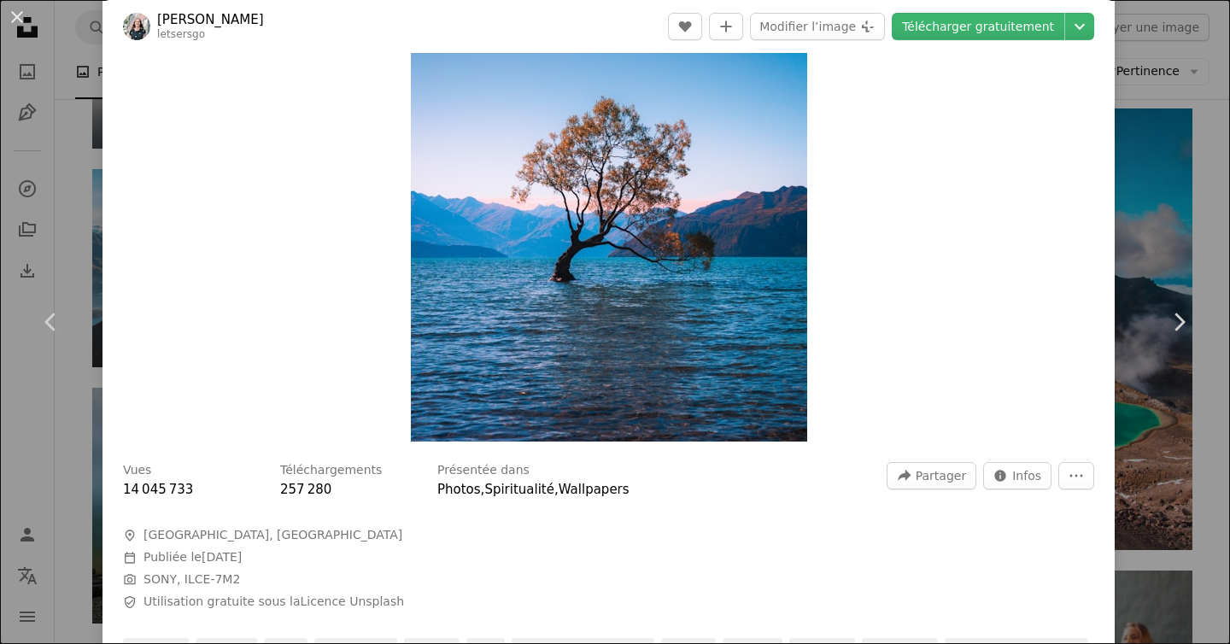
scroll to position [130, 0]
click at [1194, 402] on link "Chevron right" at bounding box center [1179, 322] width 103 height 164
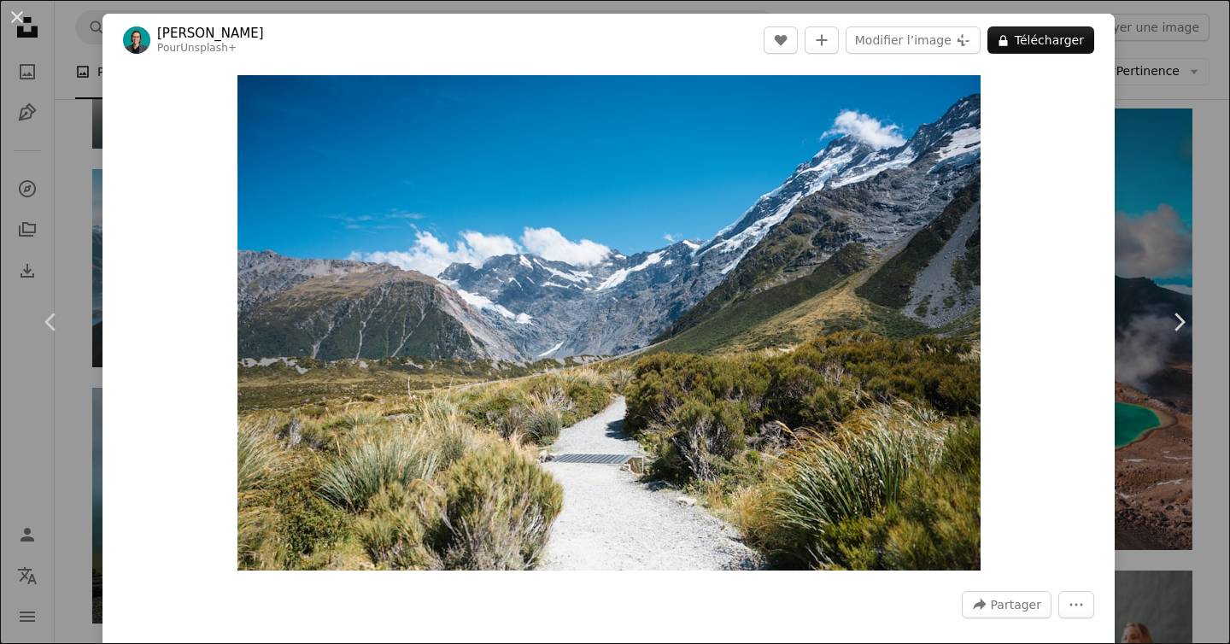
click at [1214, 179] on div "An X shape Chevron left Chevron right [PERSON_NAME] Pour Unsplash+ A heart A pl…" at bounding box center [615, 322] width 1230 height 644
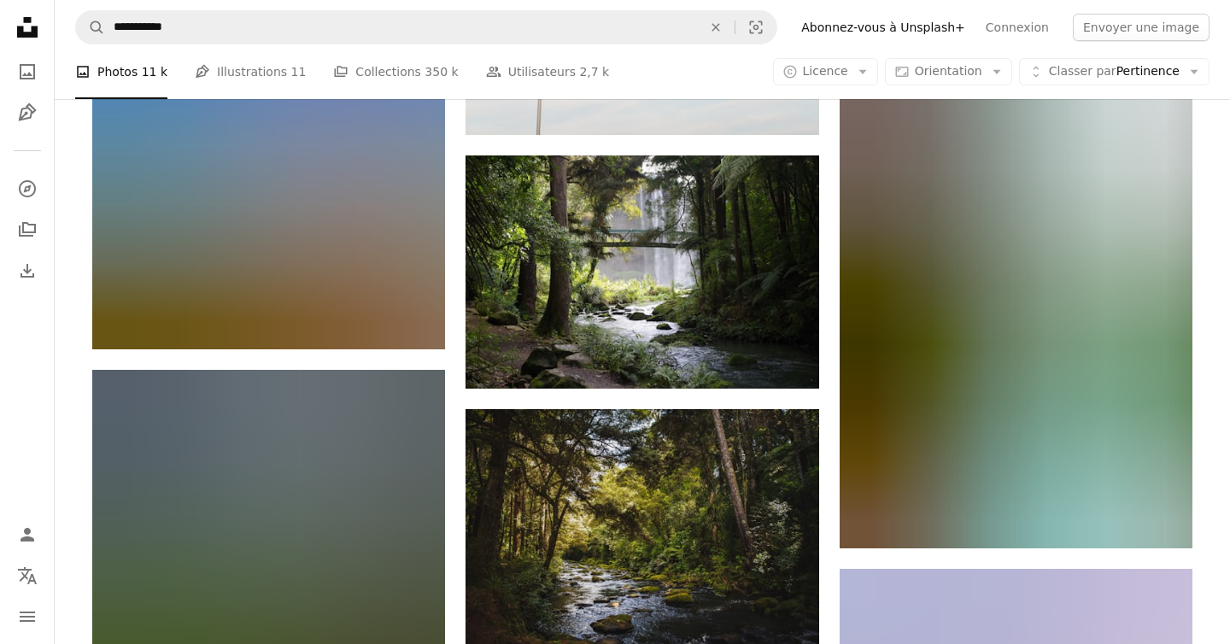
scroll to position [7981, 0]
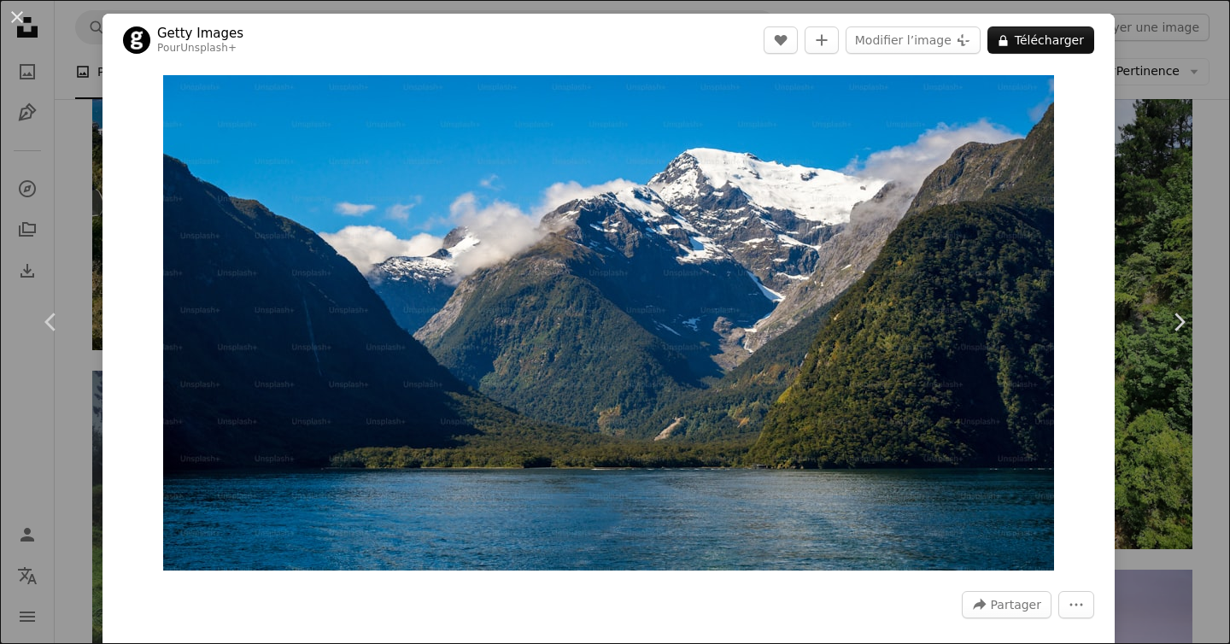
click at [1191, 211] on div "An X shape Chevron left Chevron right Getty Images Pour Unsplash+ A heart A plu…" at bounding box center [615, 322] width 1230 height 644
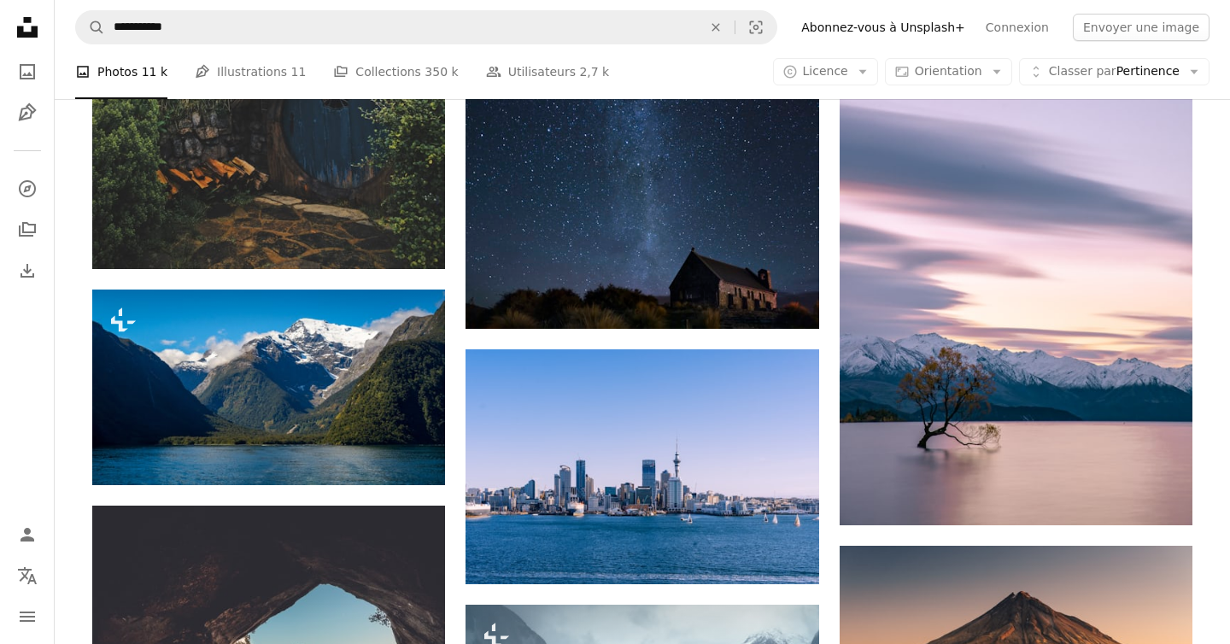
scroll to position [8595, 0]
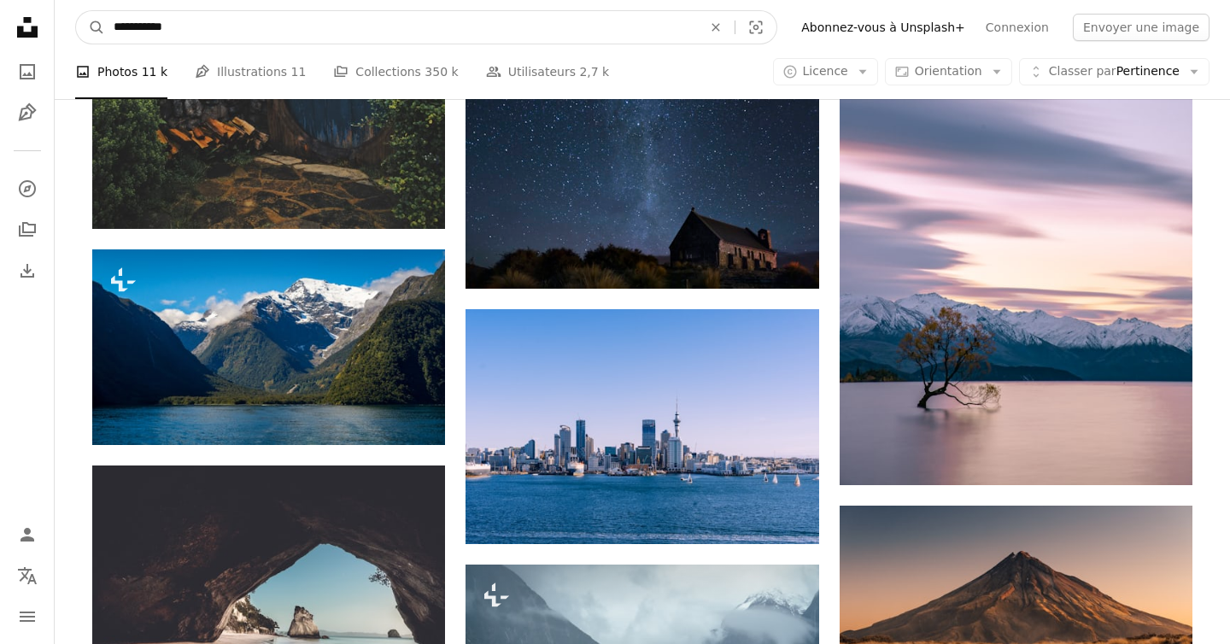
click at [335, 20] on input "**********" at bounding box center [401, 27] width 592 height 32
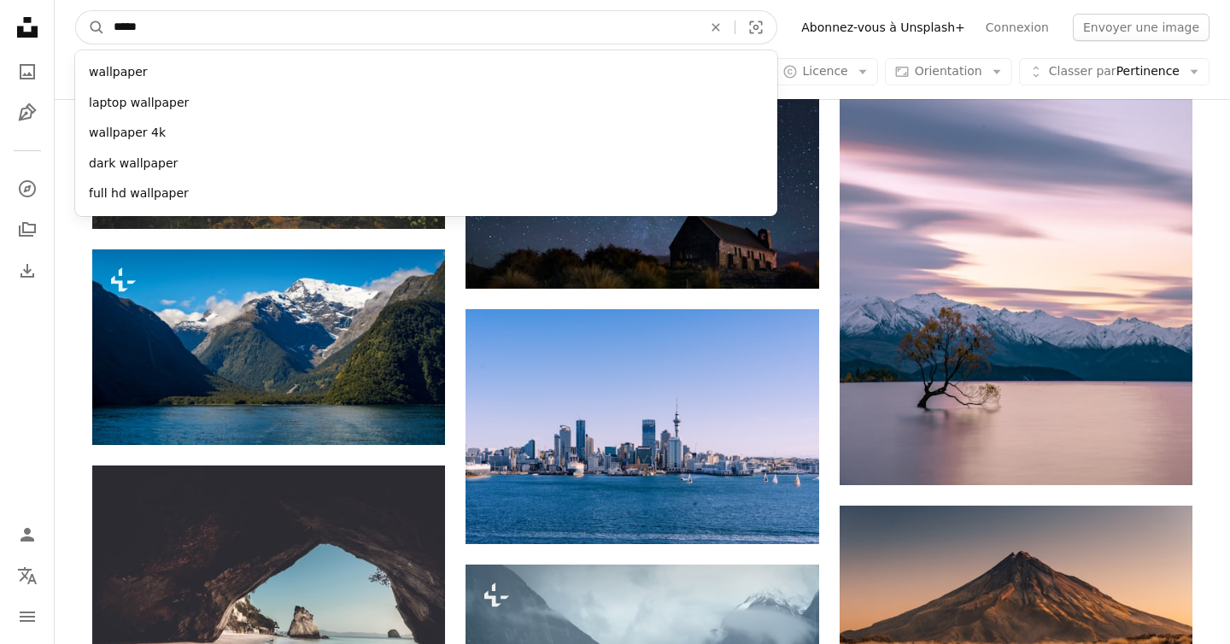
type input "******"
click button "A magnifying glass" at bounding box center [90, 27] width 29 height 32
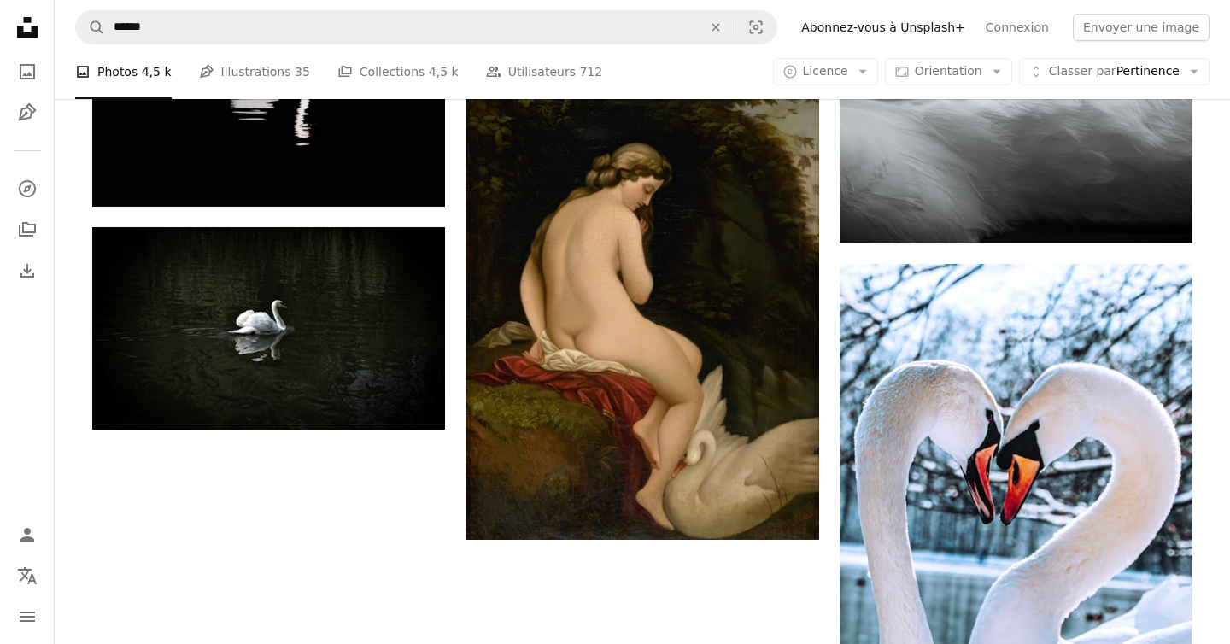
scroll to position [2661, 0]
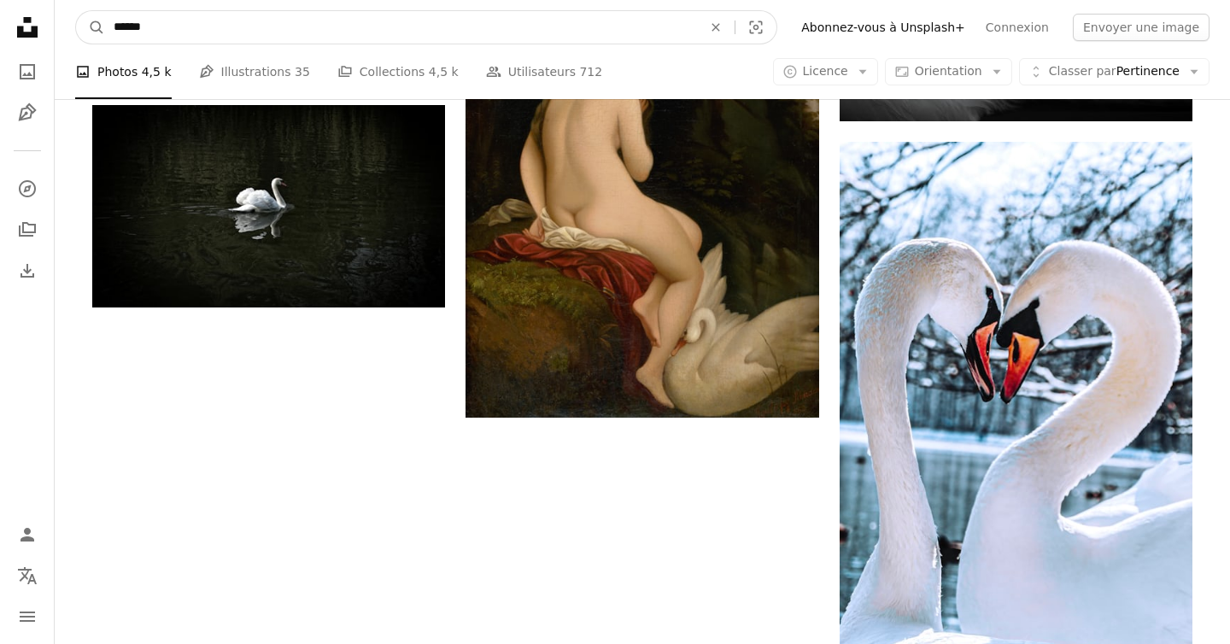
click at [205, 32] on input "******" at bounding box center [401, 27] width 592 height 32
type input "**********"
click button "A magnifying glass" at bounding box center [90, 27] width 29 height 32
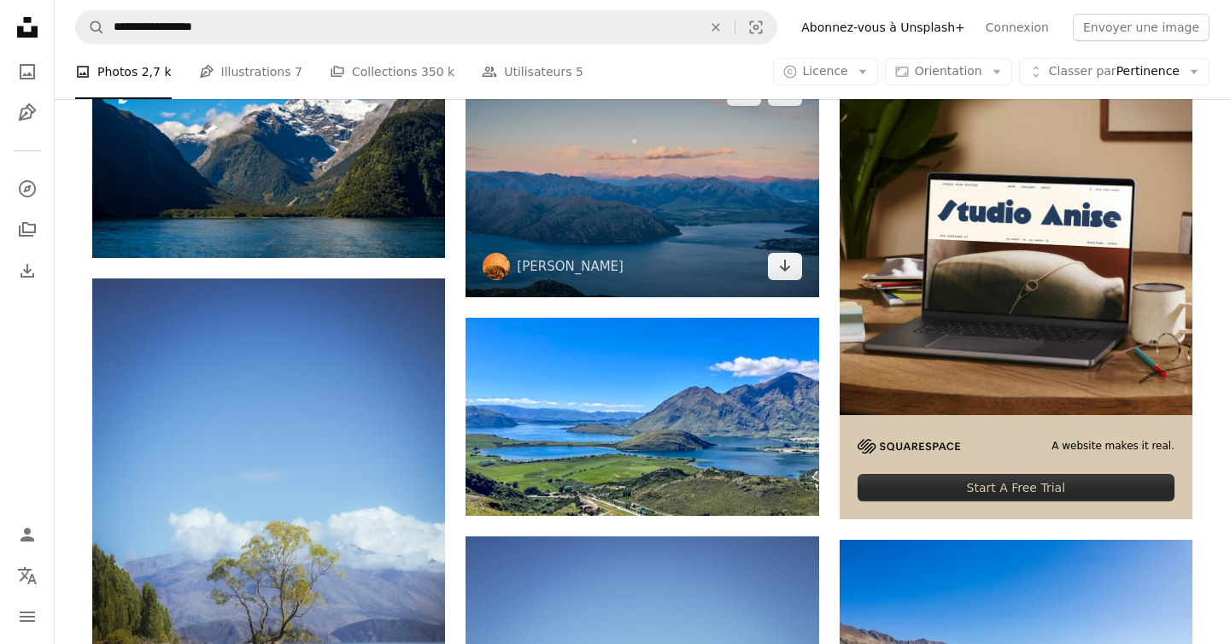
scroll to position [367, 0]
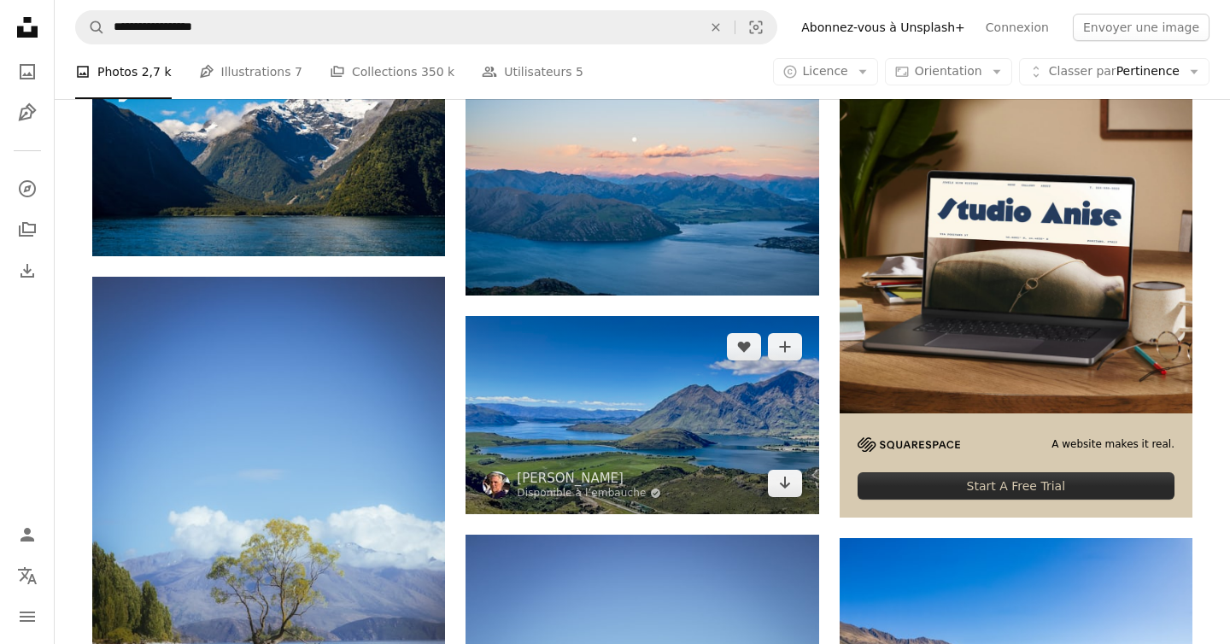
click at [677, 316] on img at bounding box center [642, 415] width 353 height 198
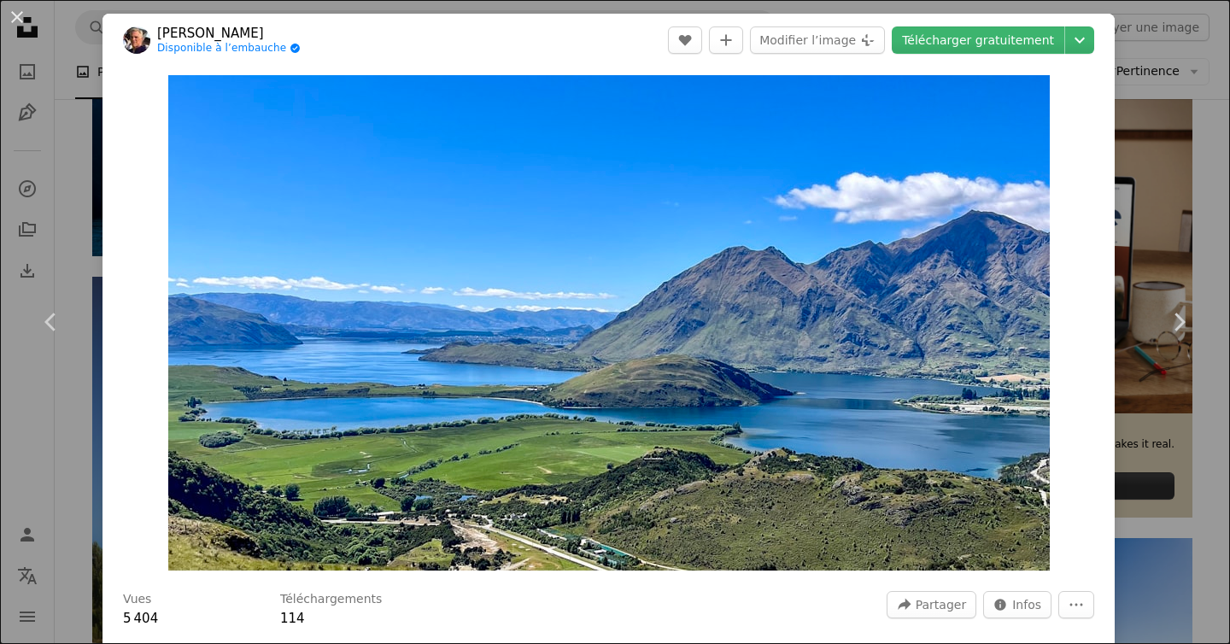
click at [1202, 481] on div "An X shape Chevron left Chevron right [PERSON_NAME] Disponible à l’embauche A c…" at bounding box center [615, 322] width 1230 height 644
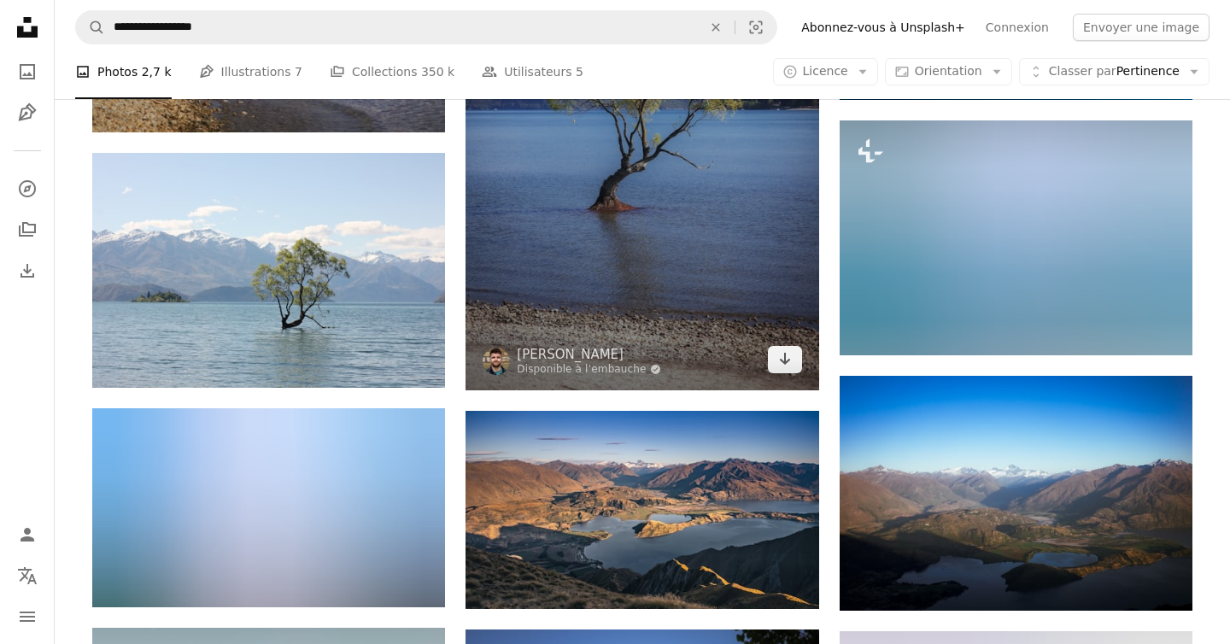
scroll to position [1060, 0]
